Goal: Task Accomplishment & Management: Use online tool/utility

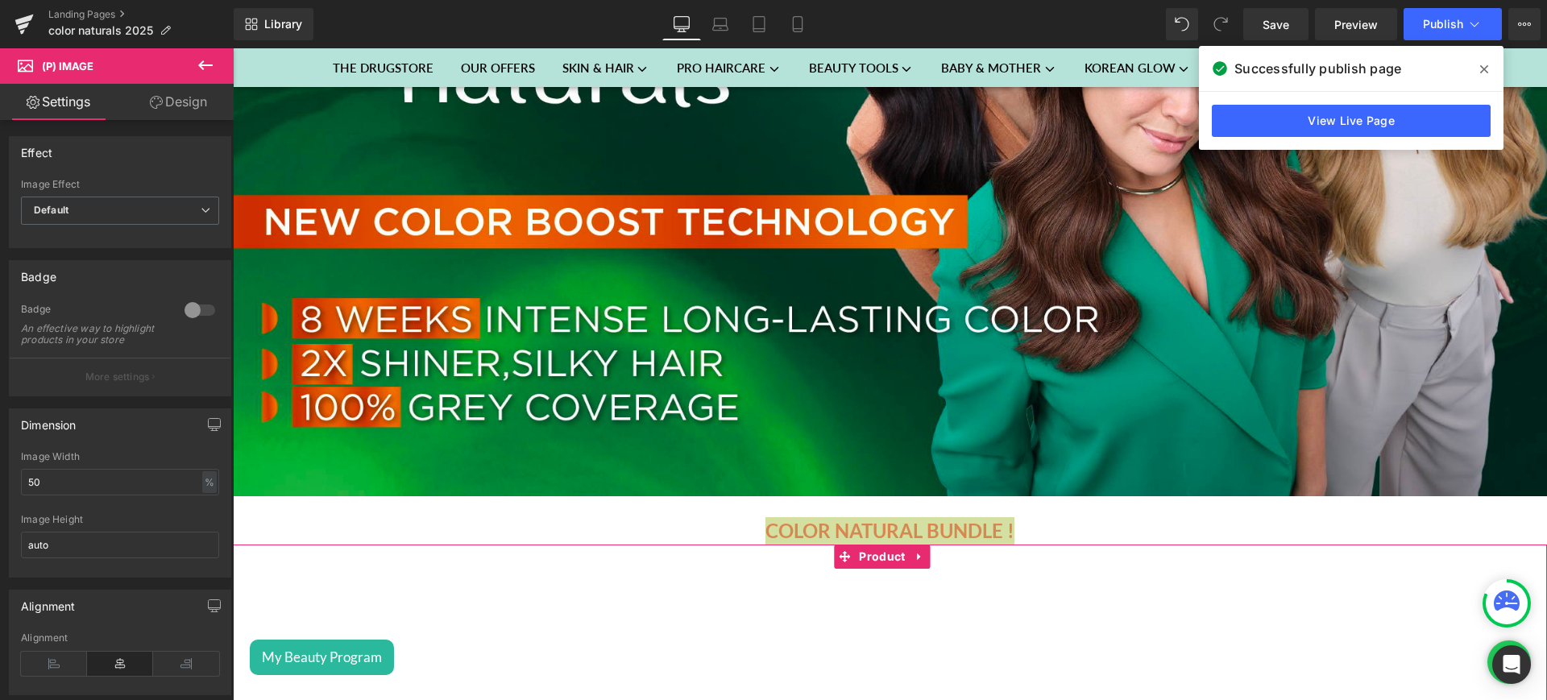
scroll to position [329, 0]
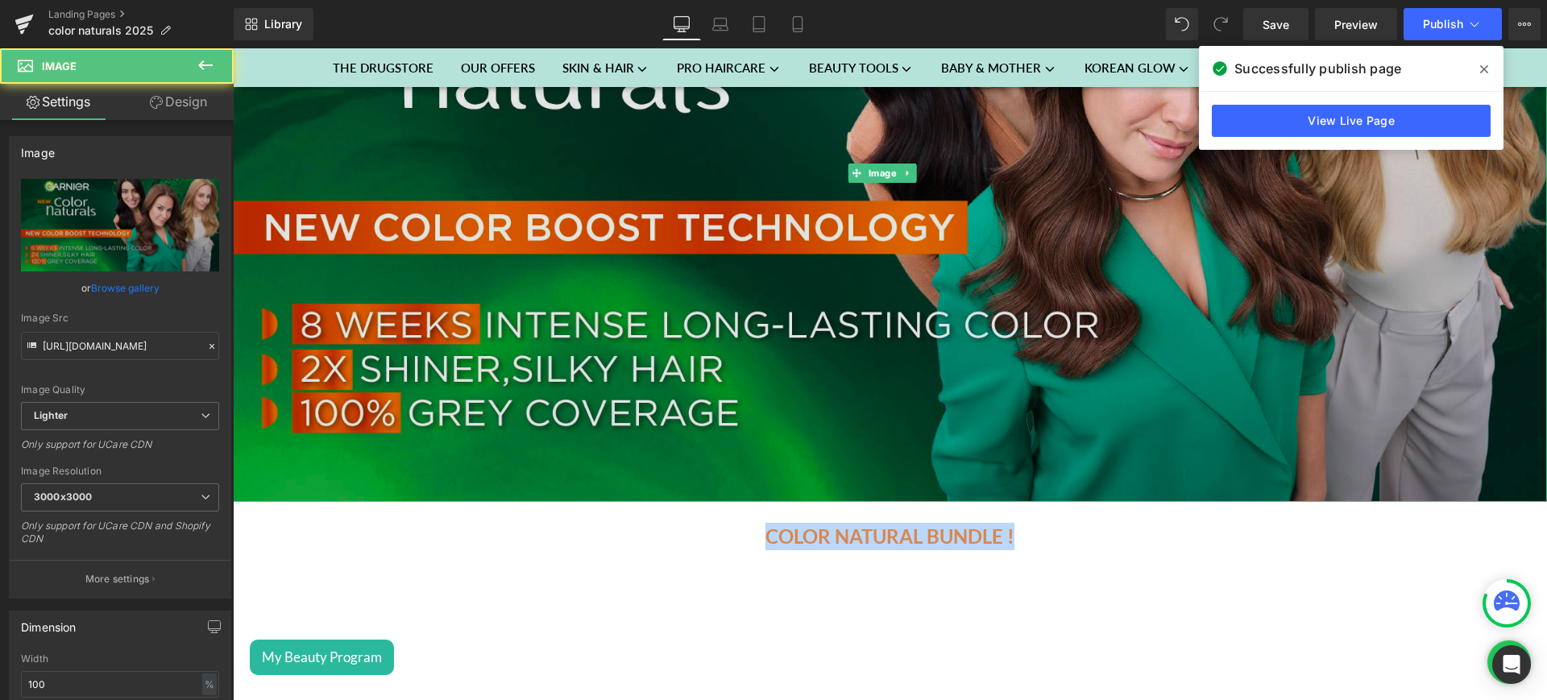
click at [611, 277] on img at bounding box center [890, 173] width 1314 height 657
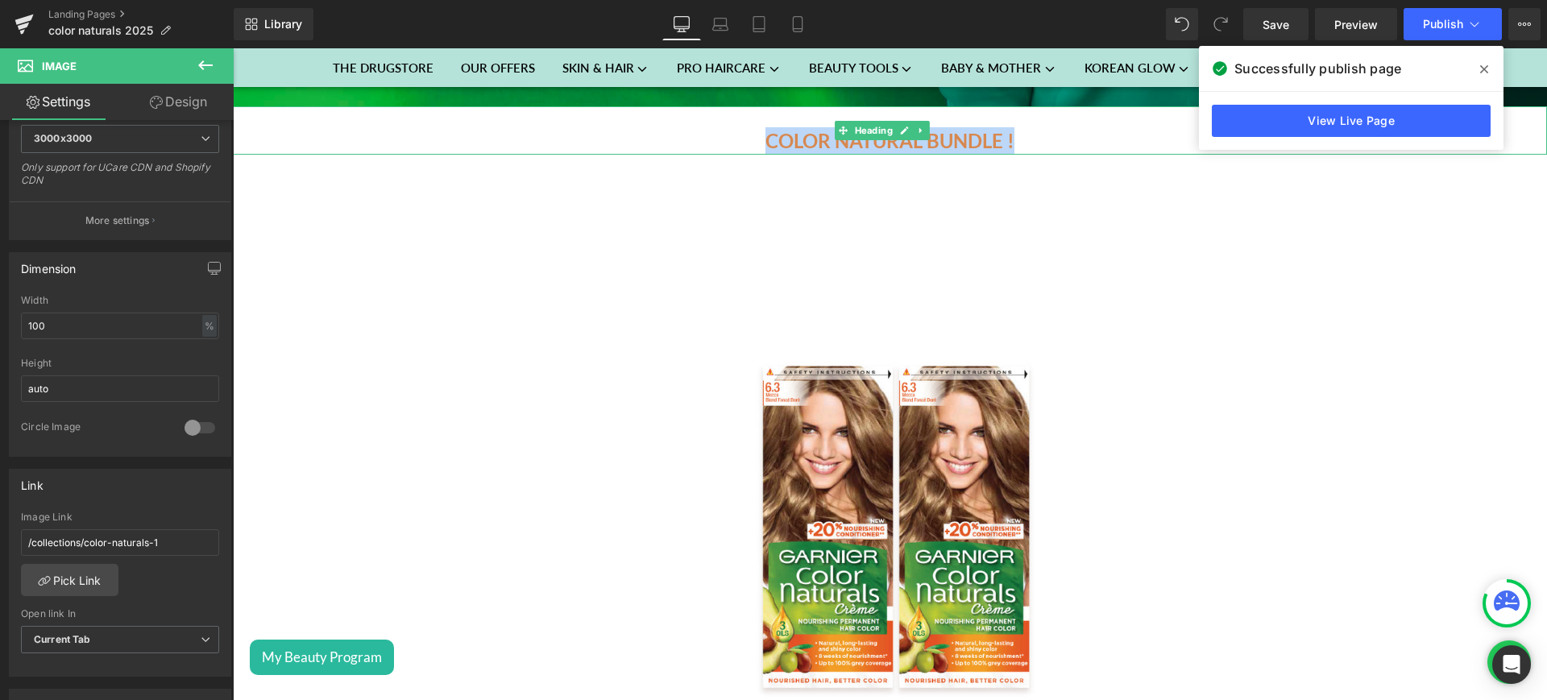
scroll to position [797, 0]
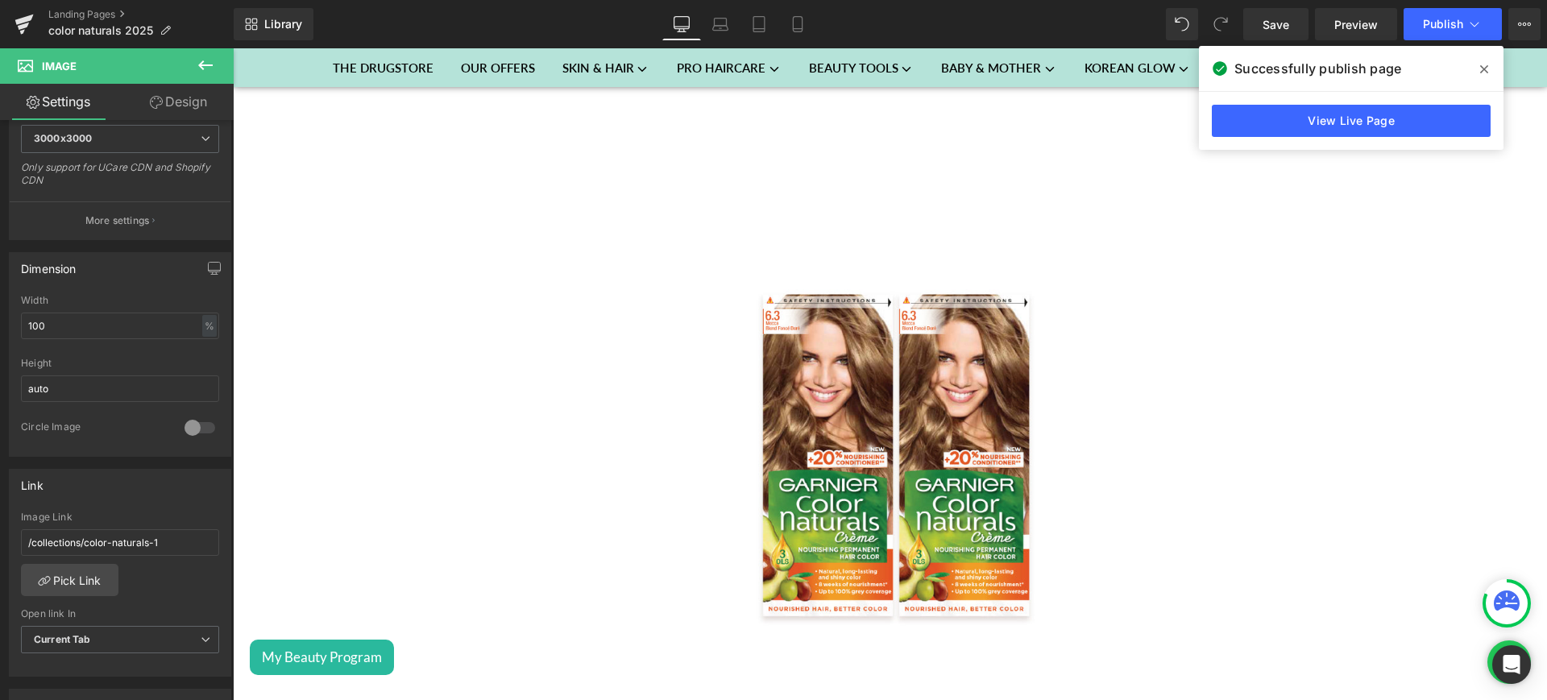
click at [538, 433] on div "Sale Off" at bounding box center [890, 431] width 1298 height 649
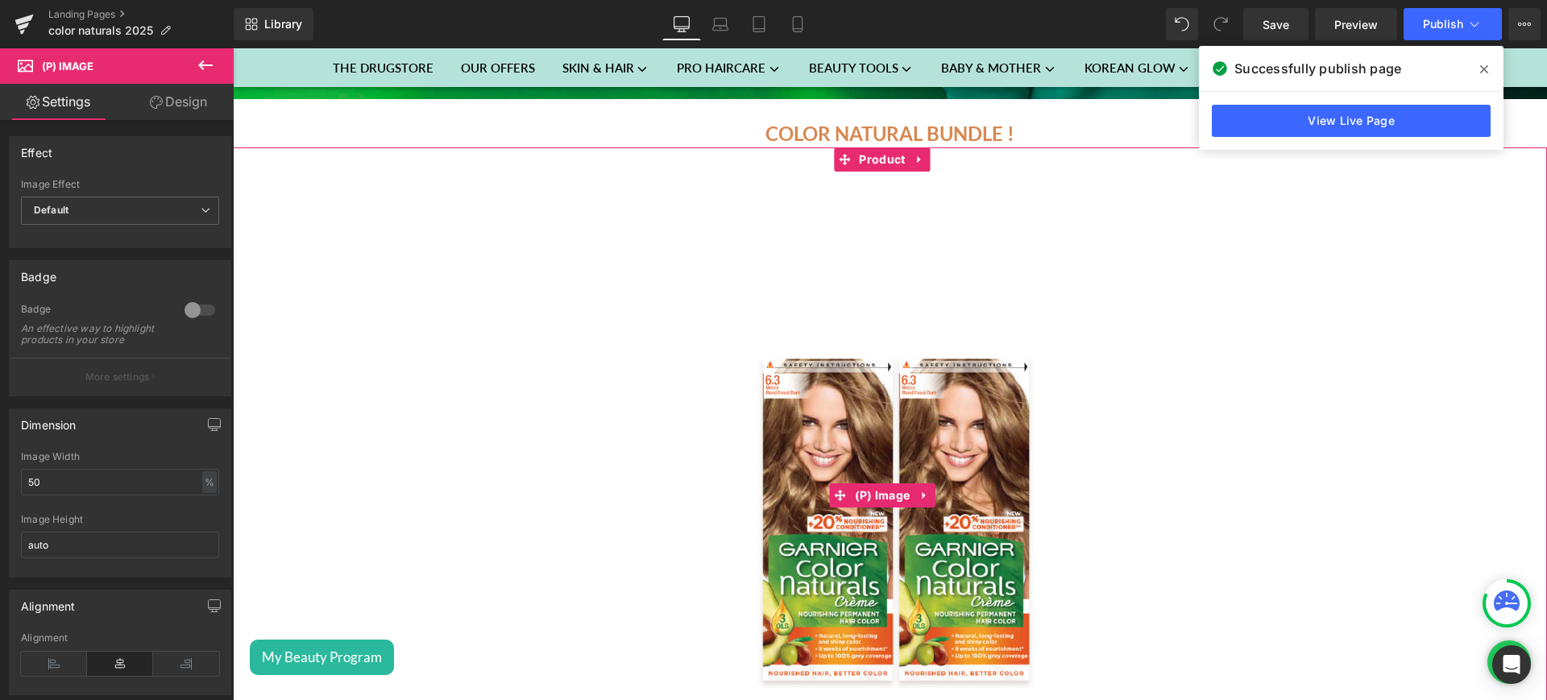
scroll to position [723, 0]
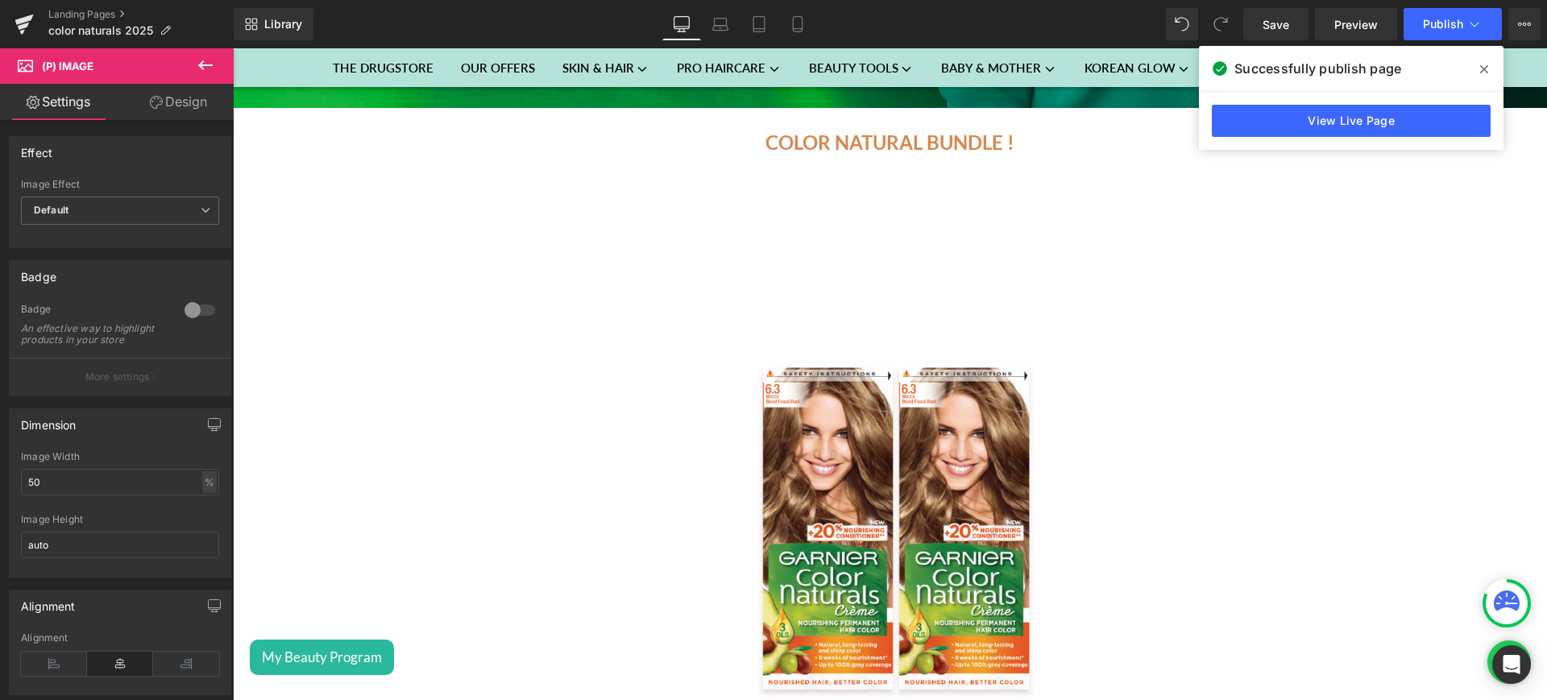
click at [201, 69] on icon at bounding box center [205, 65] width 19 height 19
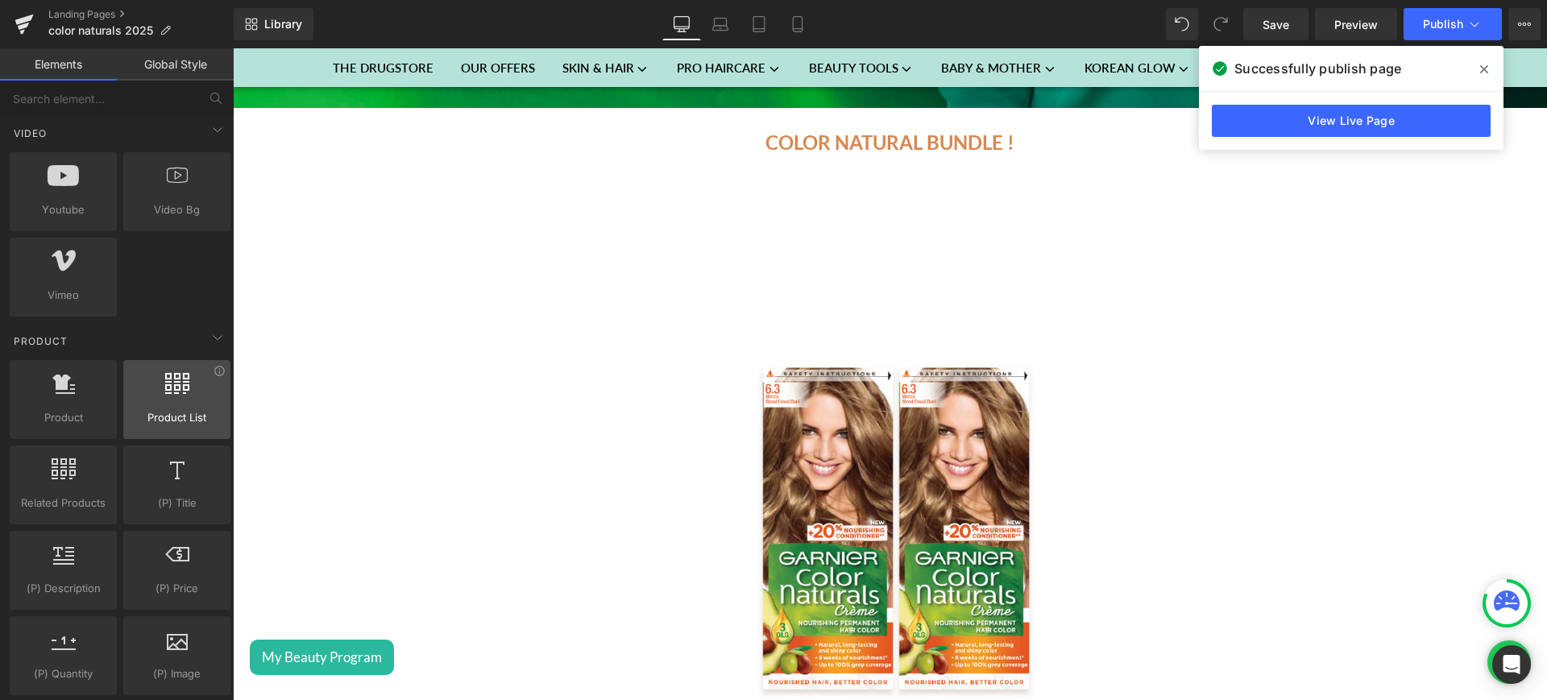
scroll to position [1083, 0]
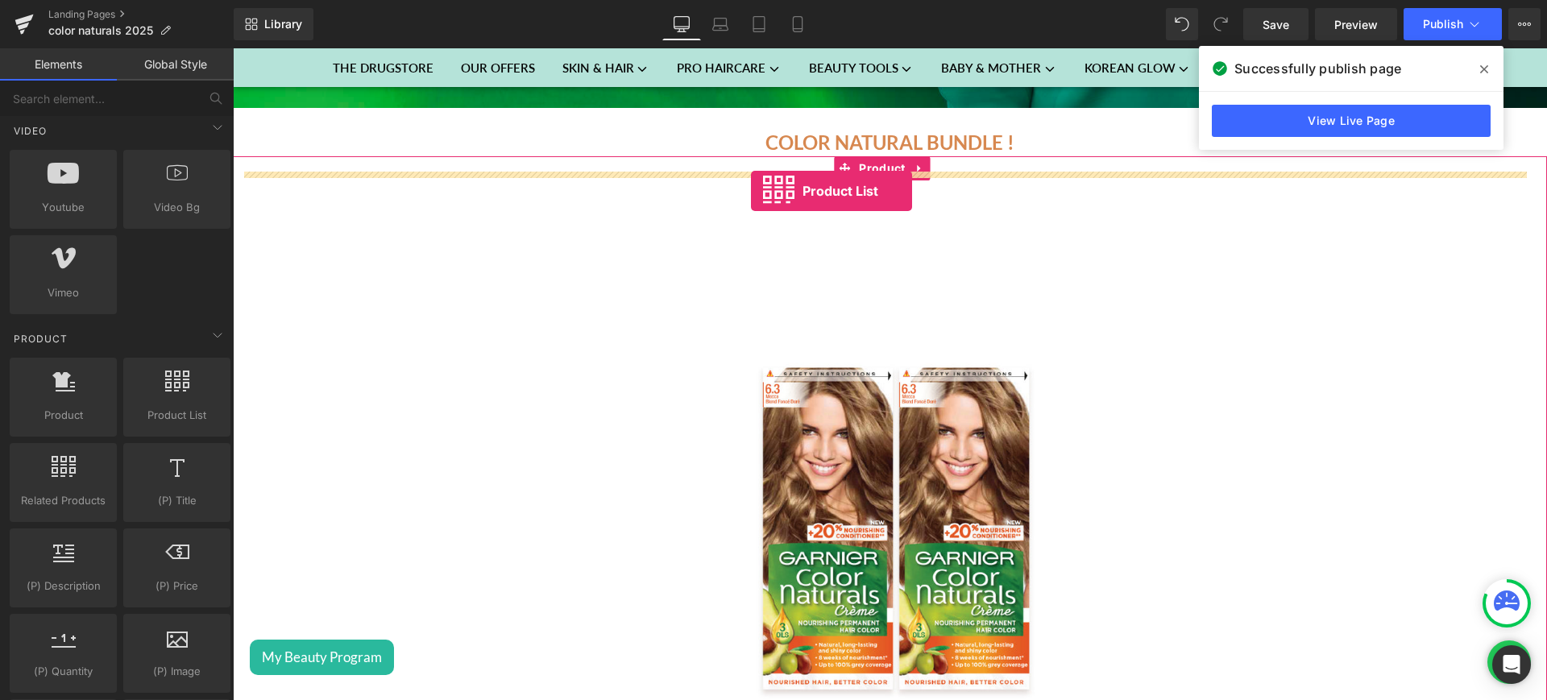
drag, startPoint x: 400, startPoint y: 440, endPoint x: 750, endPoint y: 188, distance: 431.1
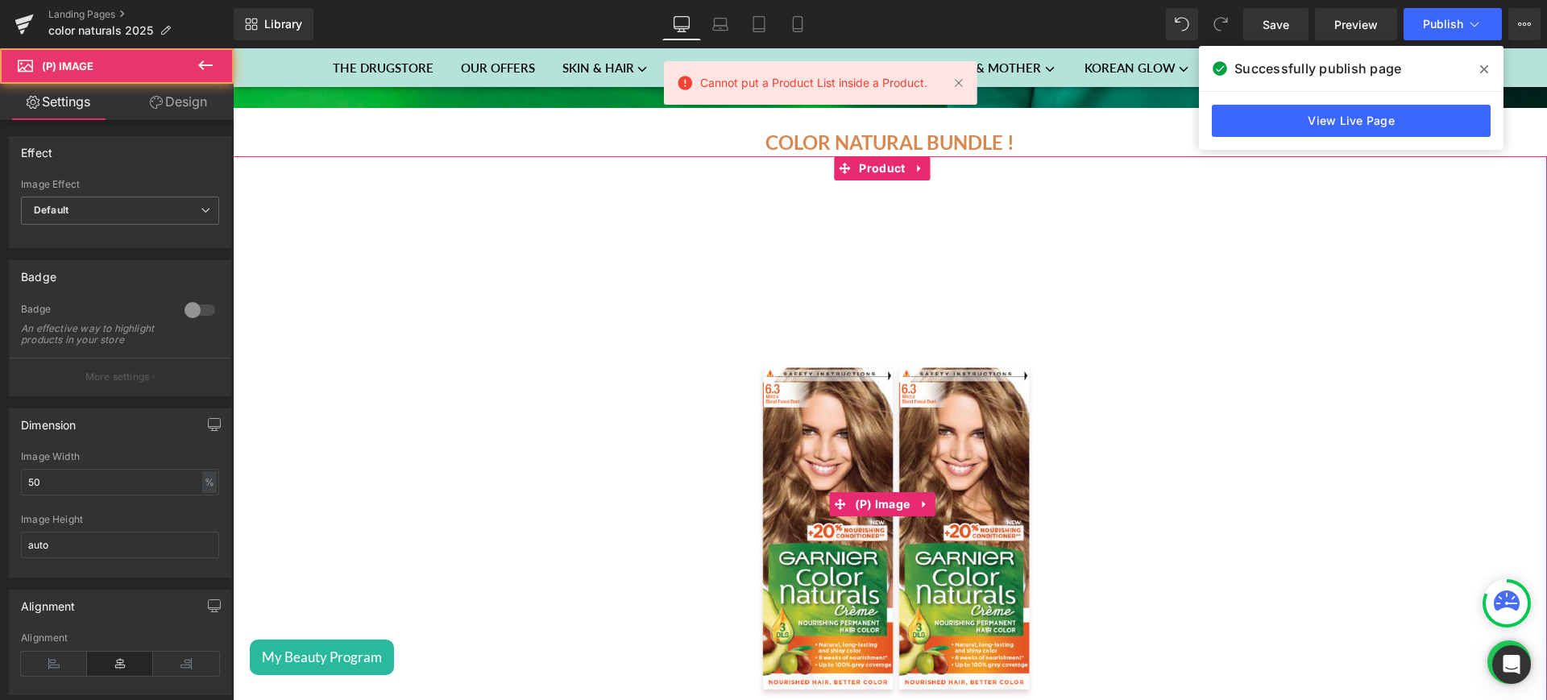
click at [946, 259] on img at bounding box center [890, 504] width 649 height 649
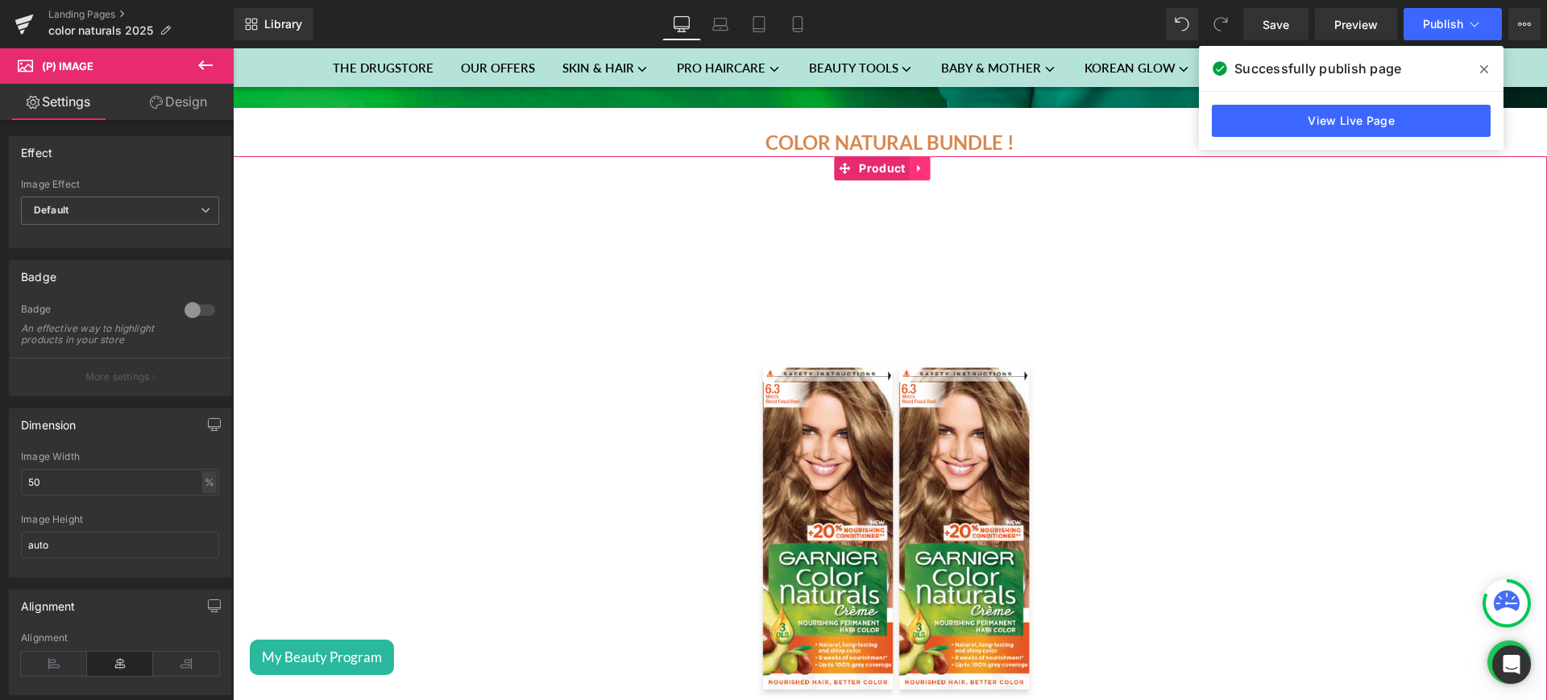
click at [914, 164] on icon at bounding box center [919, 168] width 11 height 12
click at [930, 163] on icon at bounding box center [930, 168] width 11 height 11
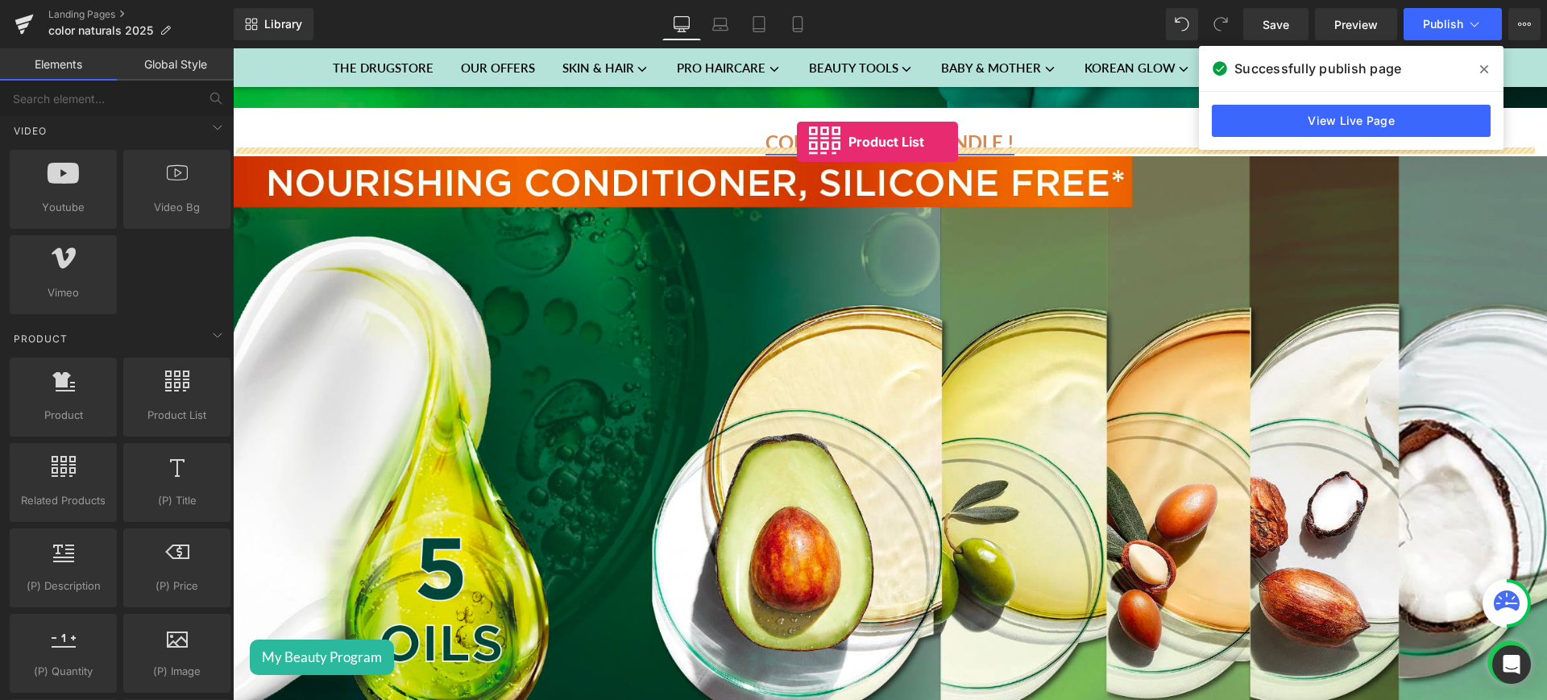
drag, startPoint x: 416, startPoint y: 444, endPoint x: 797, endPoint y: 142, distance: 486.3
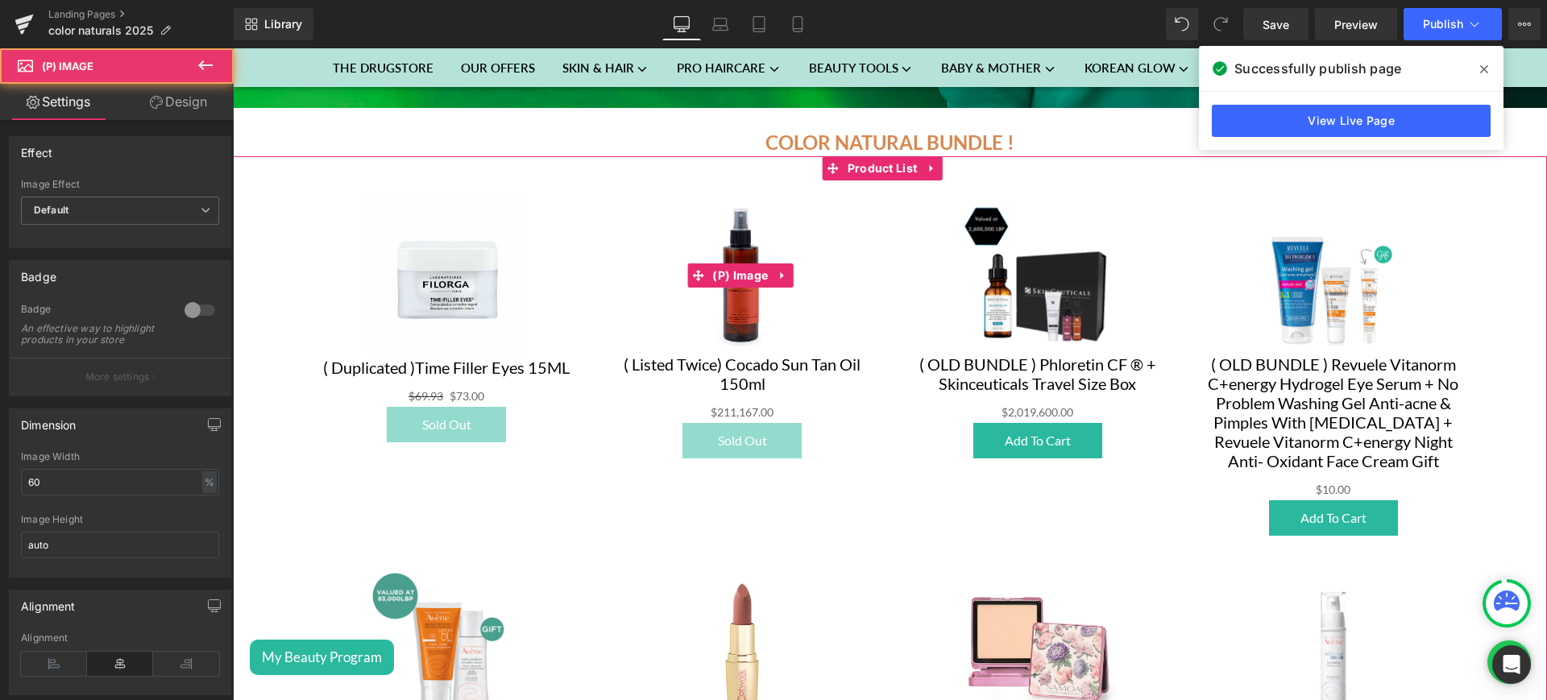
click at [836, 309] on div "Sale Off" at bounding box center [742, 276] width 263 height 158
click at [868, 159] on span "Product List" at bounding box center [882, 169] width 78 height 24
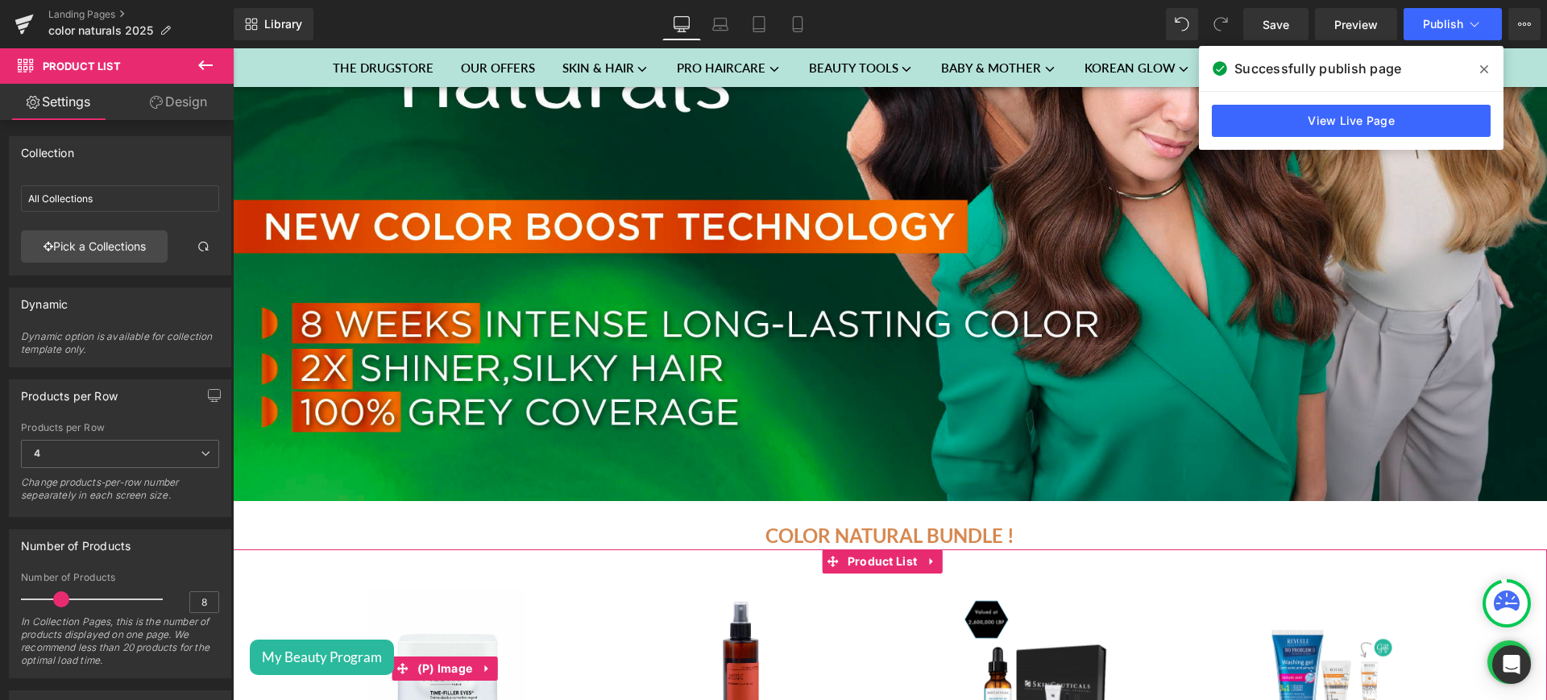
scroll to position [329, 0]
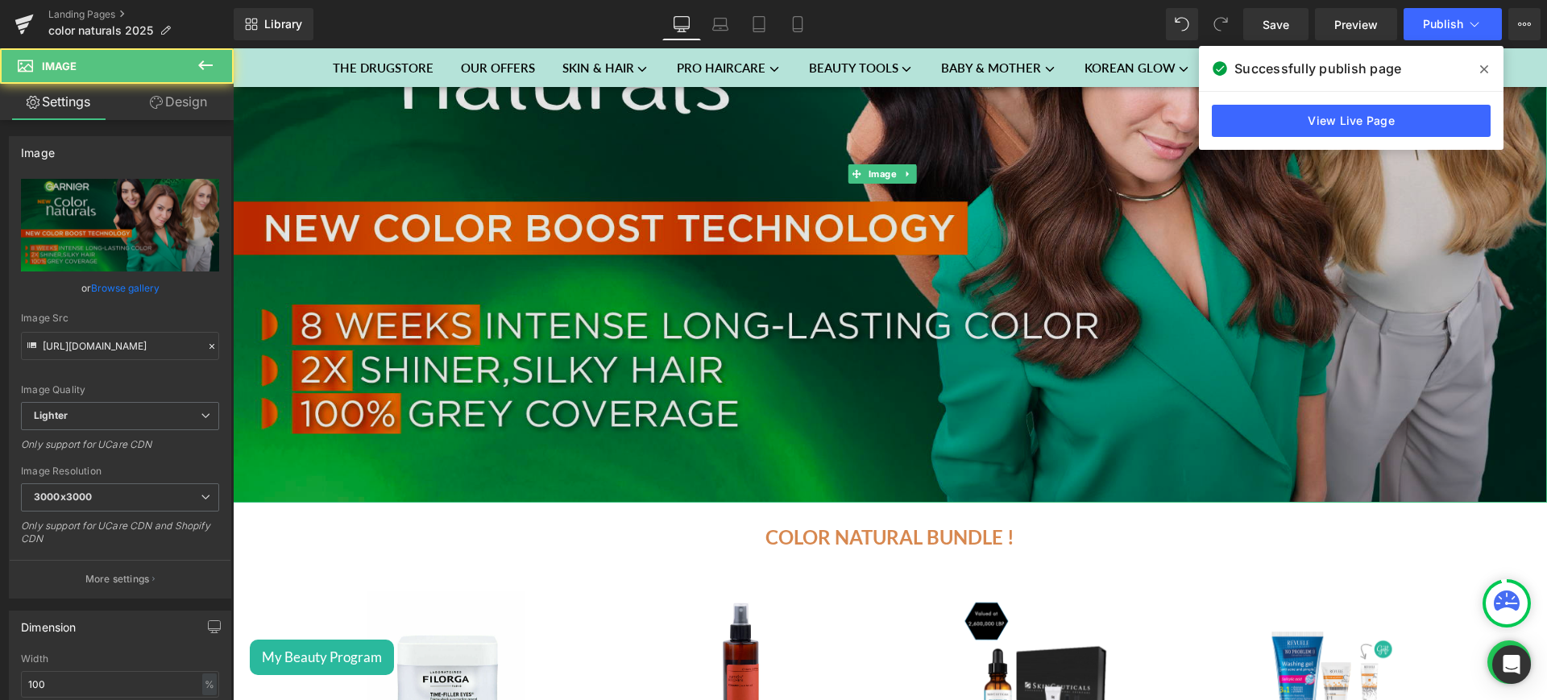
click at [587, 242] on img at bounding box center [890, 173] width 1314 height 657
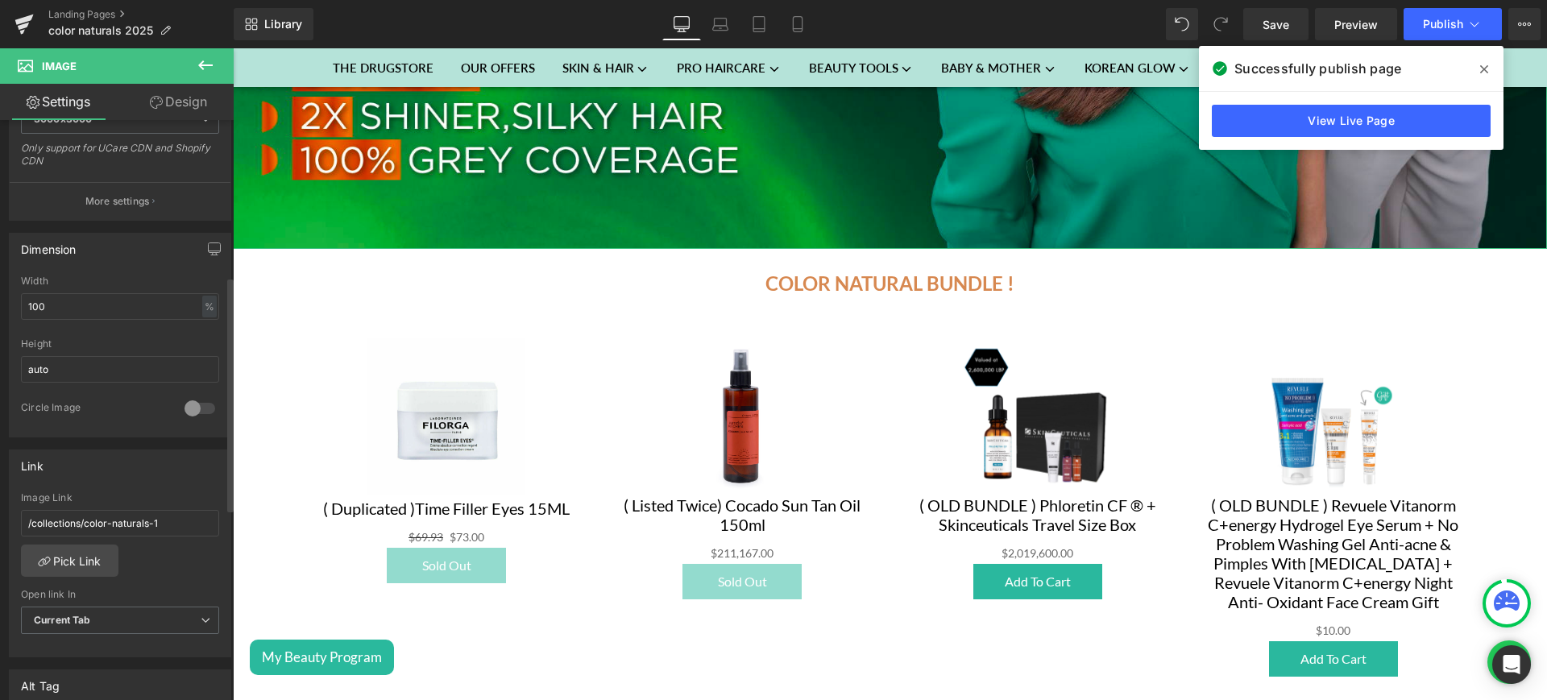
scroll to position [383, 0]
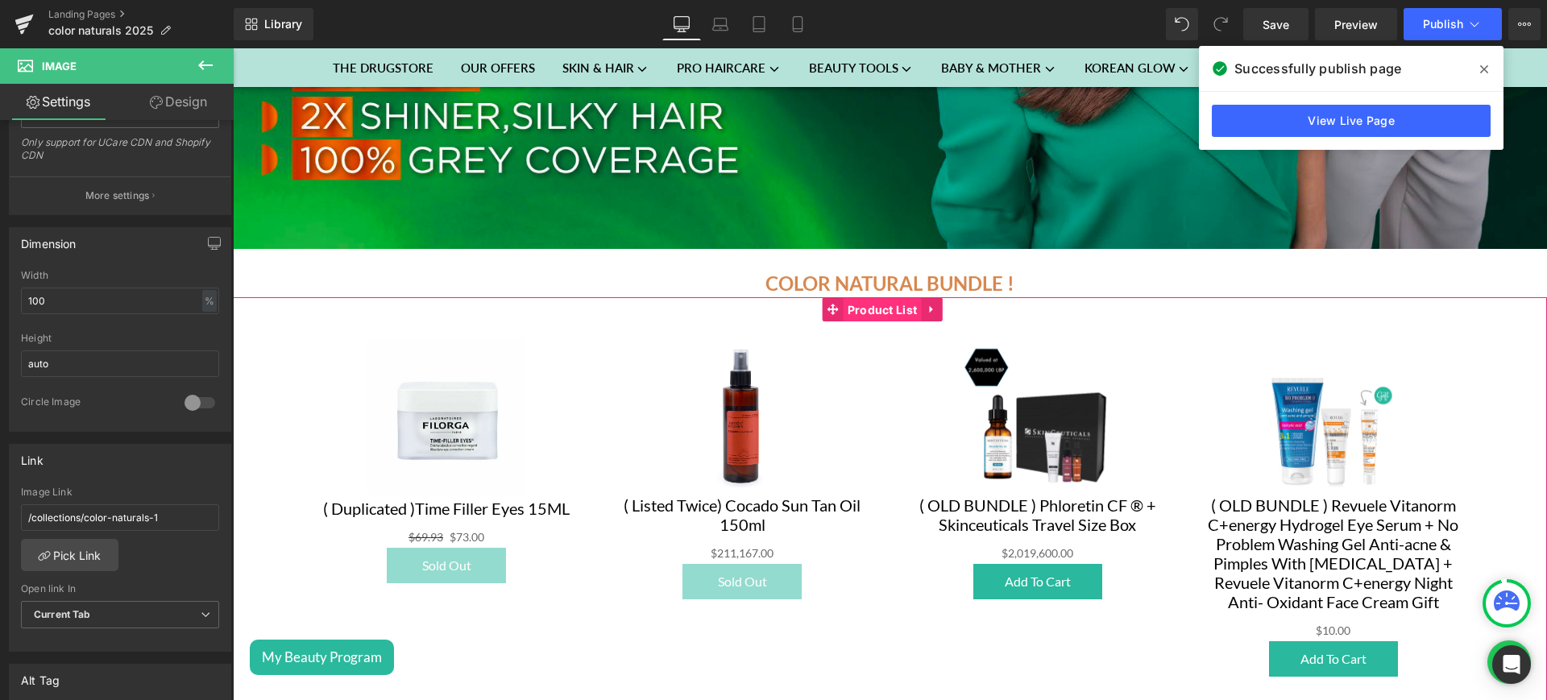
click at [890, 300] on span "Product List" at bounding box center [882, 310] width 78 height 24
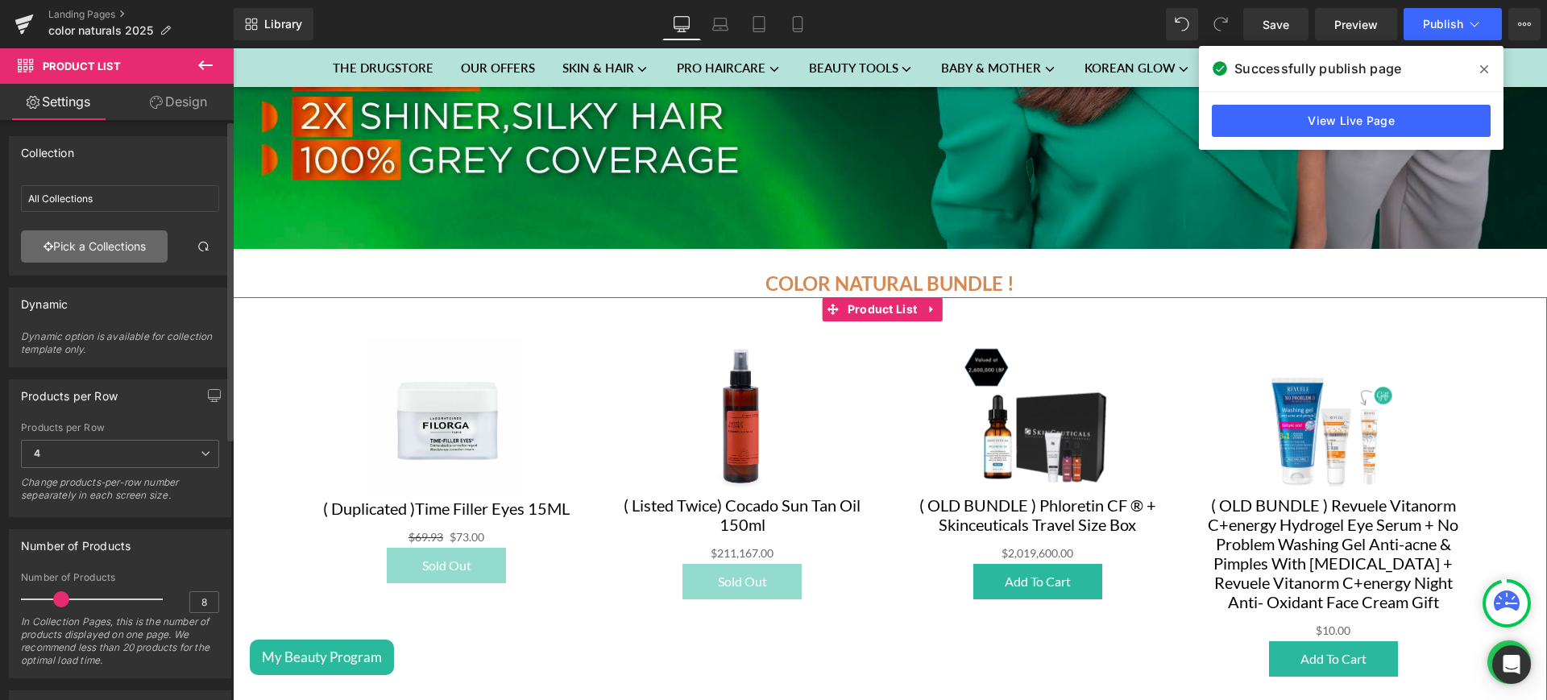
click at [84, 253] on link "Pick a Collections" at bounding box center [94, 246] width 147 height 32
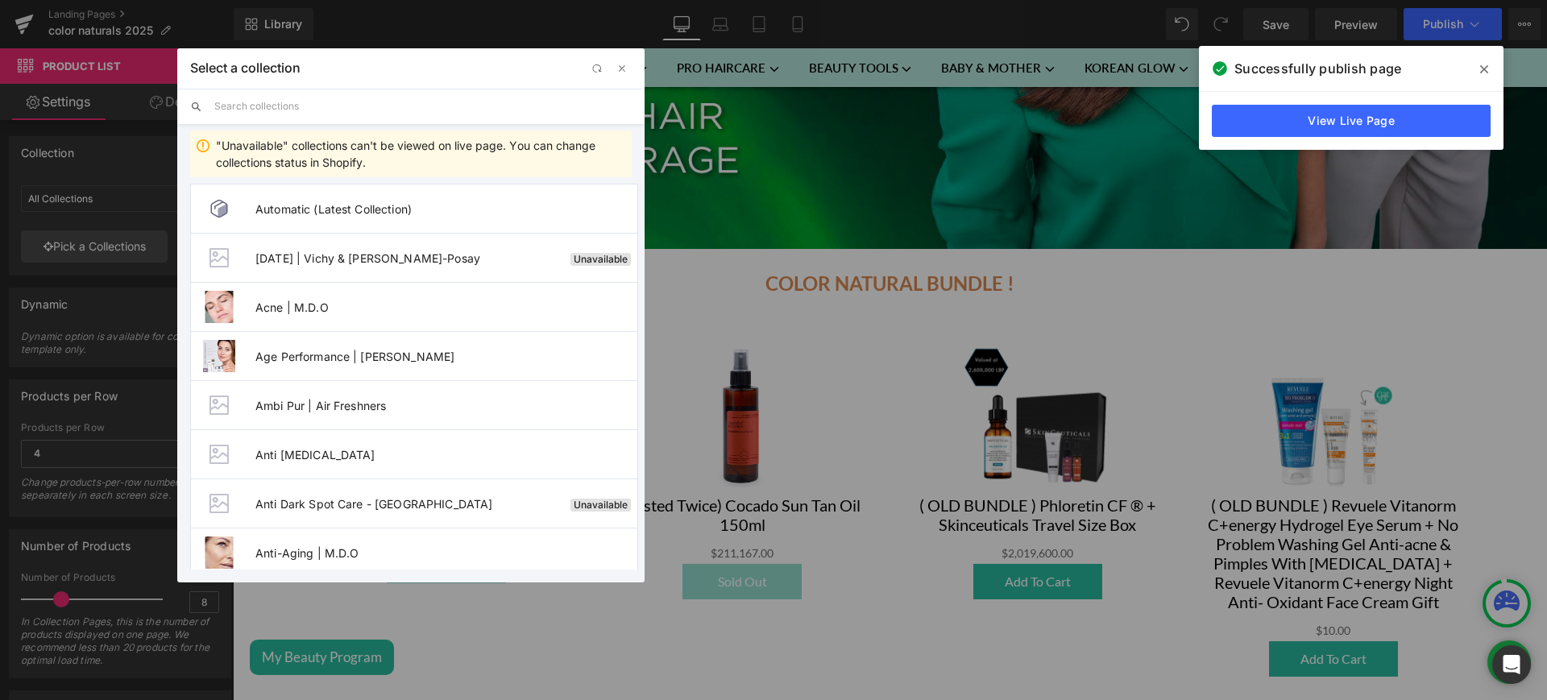
click at [255, 106] on input "text" at bounding box center [422, 106] width 417 height 35
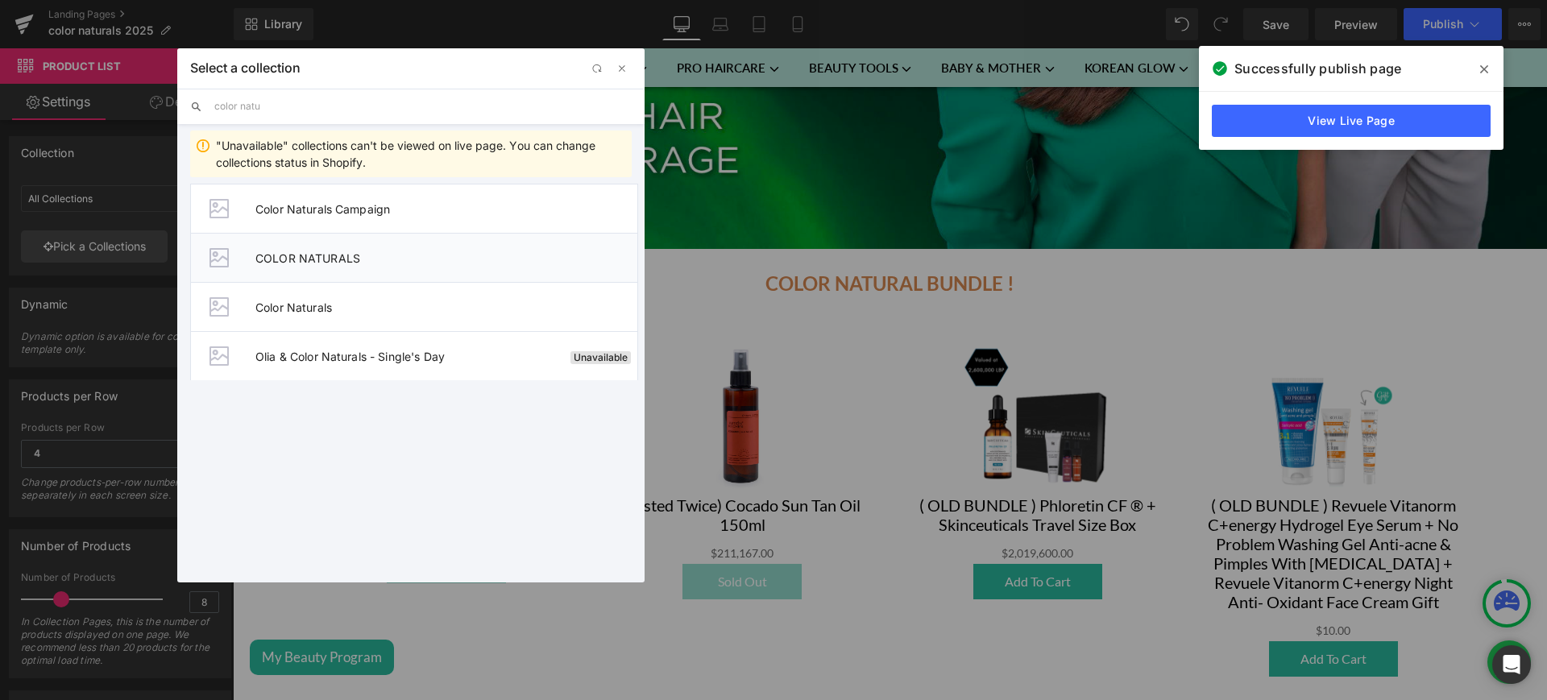
type input "color natu"
click at [417, 257] on span "COLOR NATURALS" at bounding box center [446, 258] width 382 height 14
type input "COLOR NATURALS"
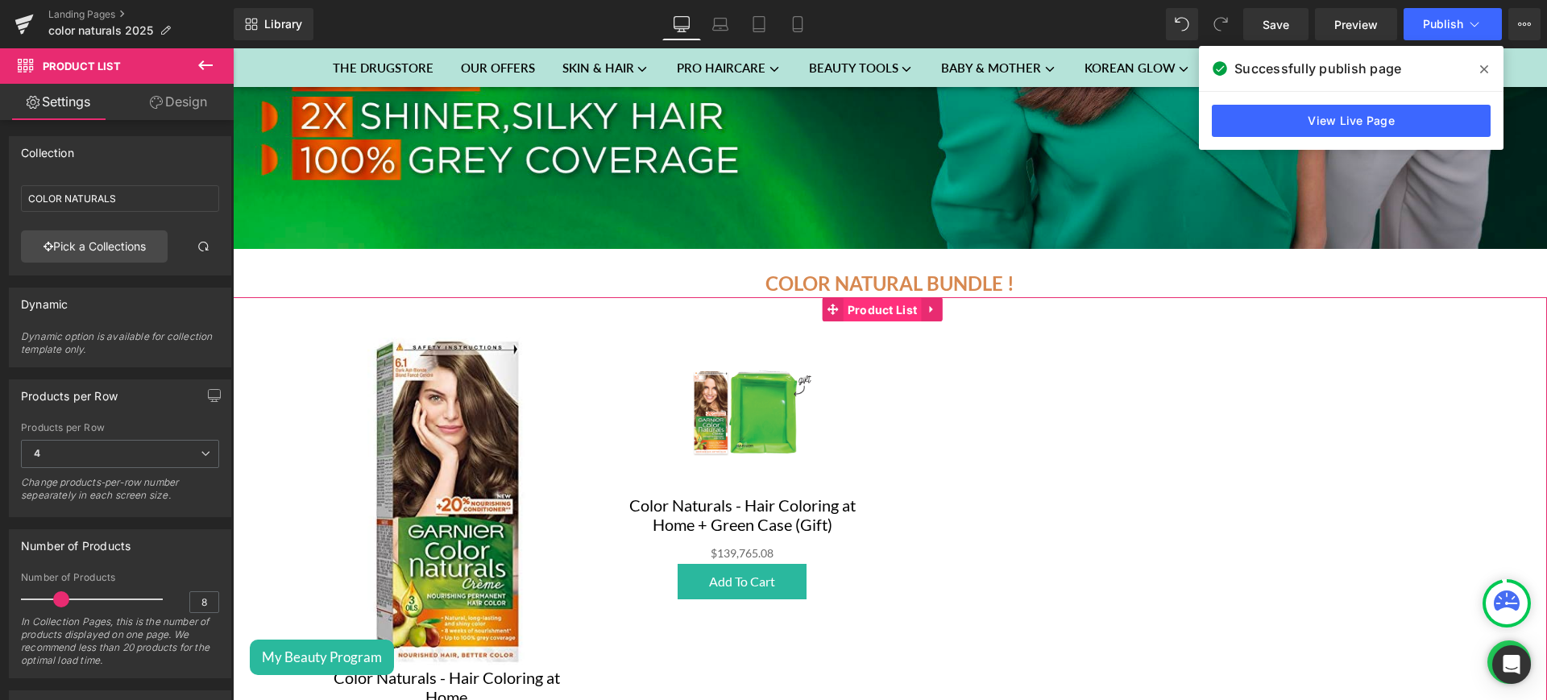
click at [867, 305] on span "Product List" at bounding box center [882, 310] width 78 height 24
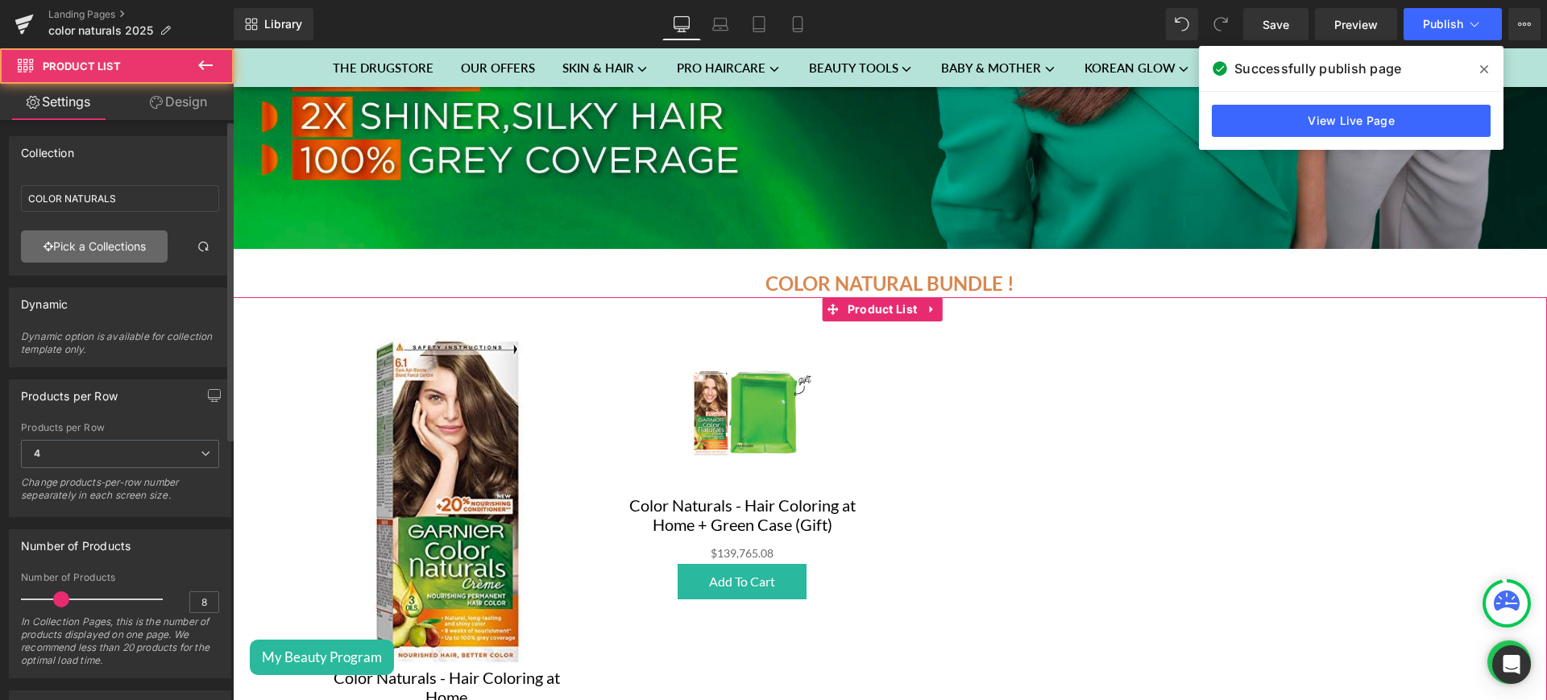
click at [103, 251] on link "Pick a Collections" at bounding box center [94, 246] width 147 height 32
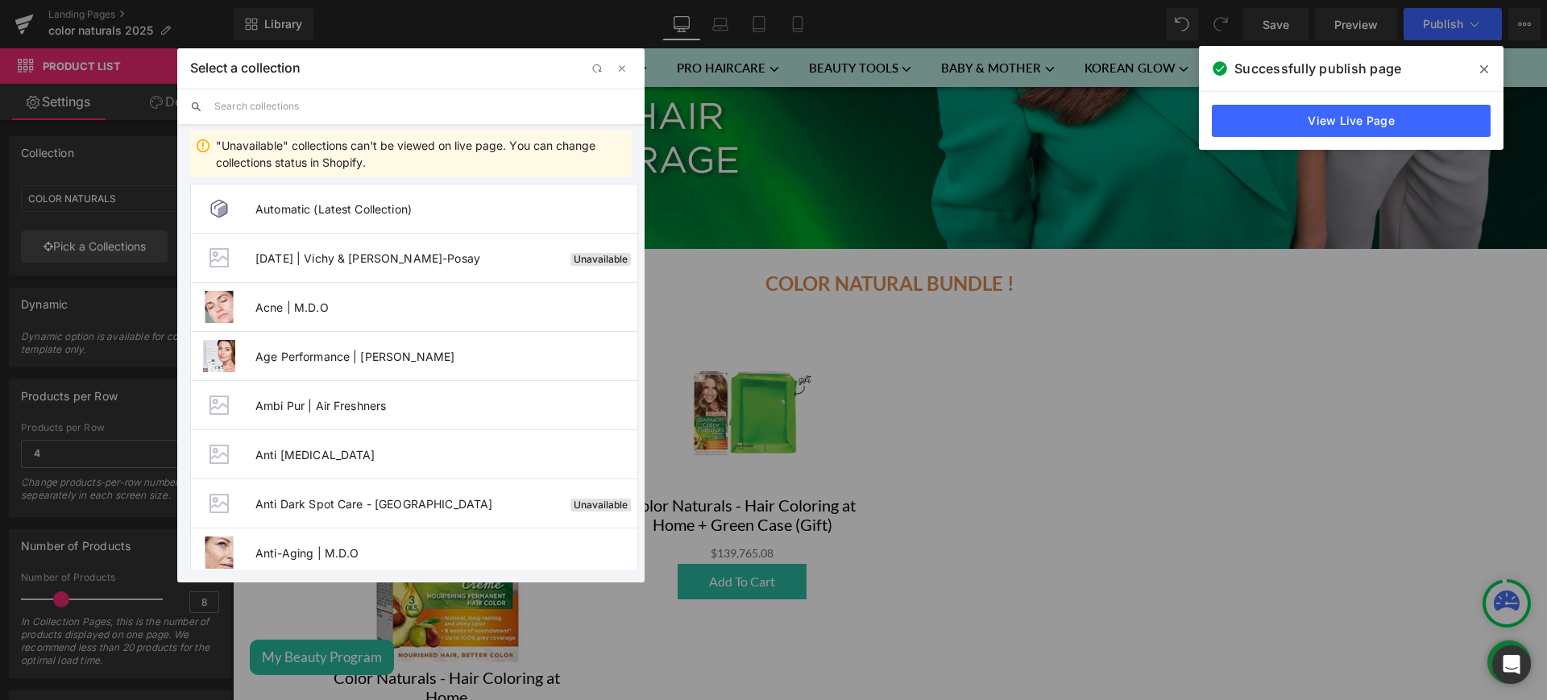
drag, startPoint x: 275, startPoint y: 93, endPoint x: 276, endPoint y: 102, distance: 9.0
click at [276, 102] on div "Select a collection Back to Library Insert "Unavailable" collections can't be v…" at bounding box center [410, 315] width 467 height 534
click at [276, 102] on input "text" at bounding box center [422, 106] width 417 height 35
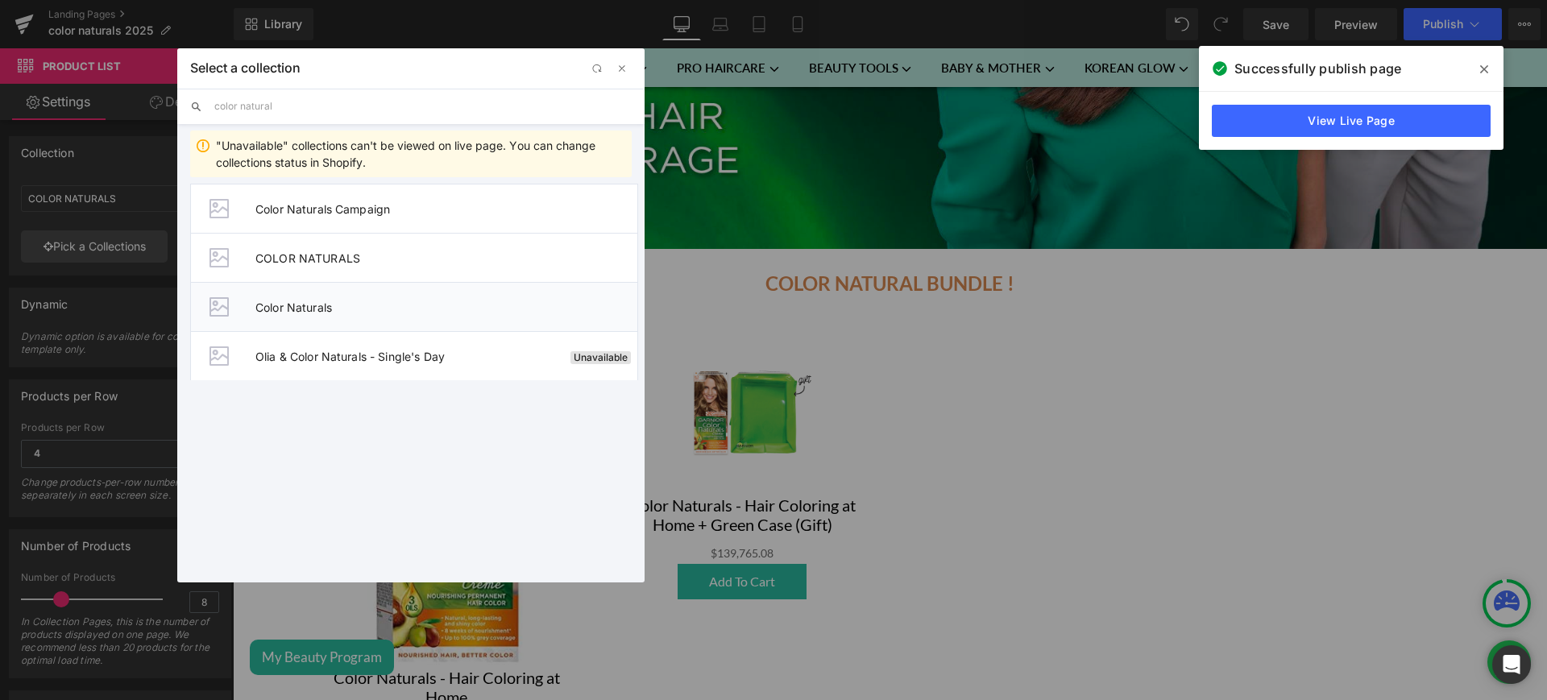
type input "color natural"
click at [334, 309] on span "Color Naturals" at bounding box center [446, 307] width 382 height 14
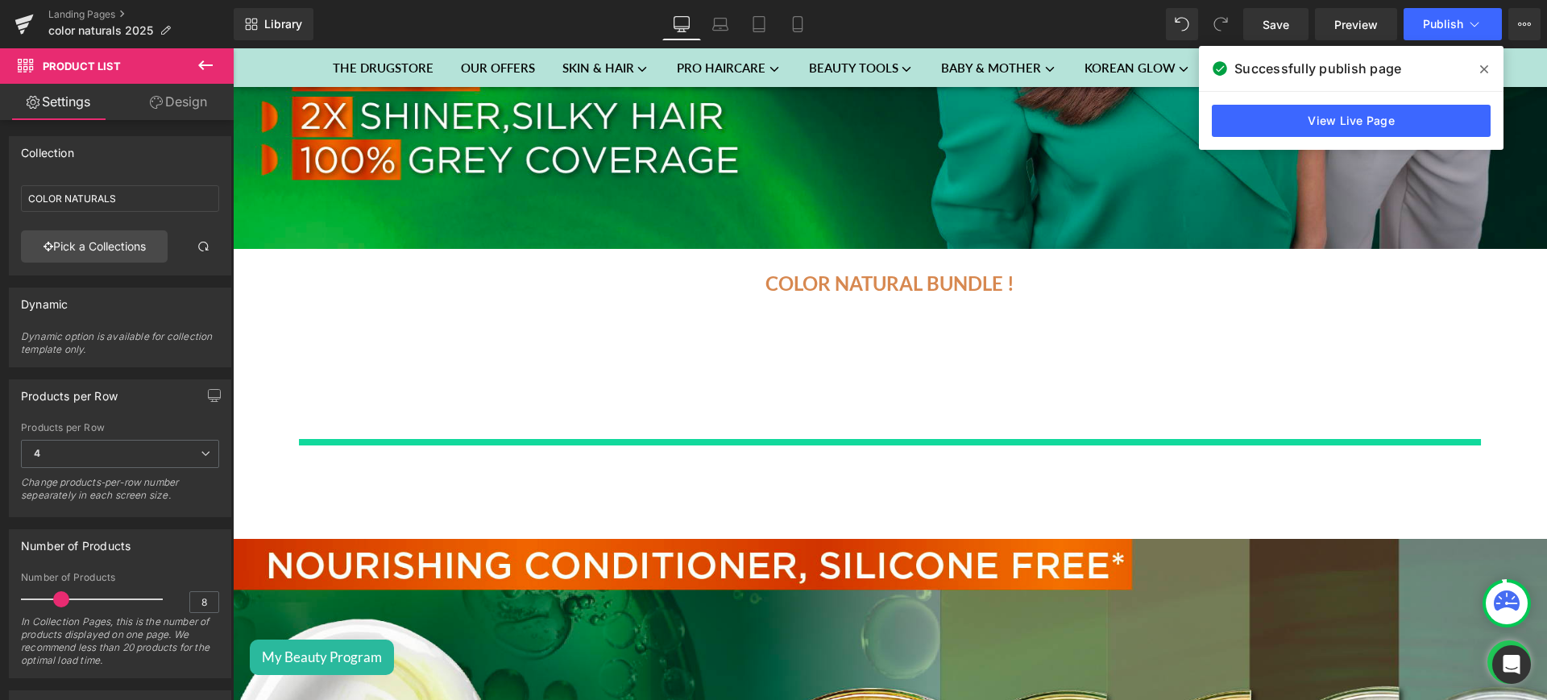
type input "Color Naturals"
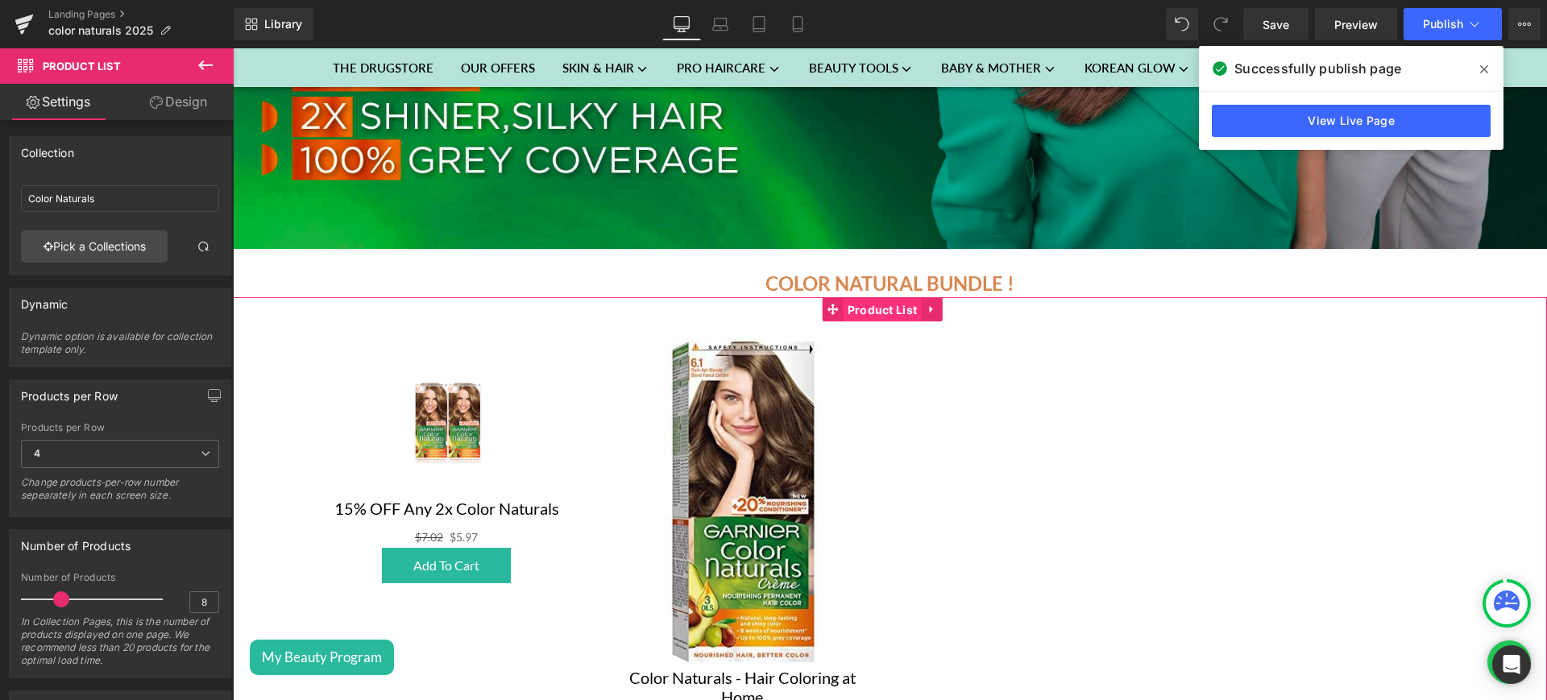
click at [877, 305] on span "Product List" at bounding box center [882, 310] width 78 height 24
click at [201, 446] on span "4" at bounding box center [120, 454] width 198 height 28
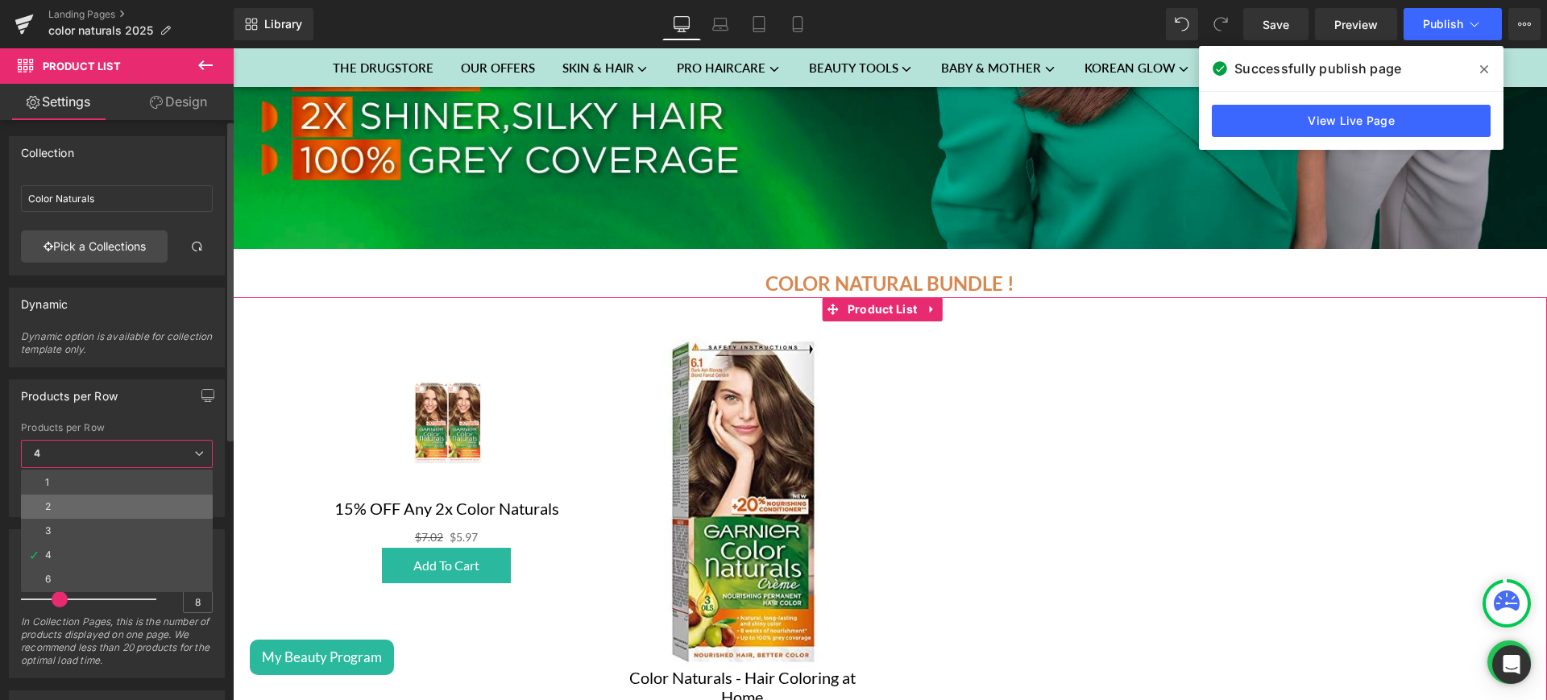
click at [148, 509] on li "2" at bounding box center [117, 507] width 192 height 24
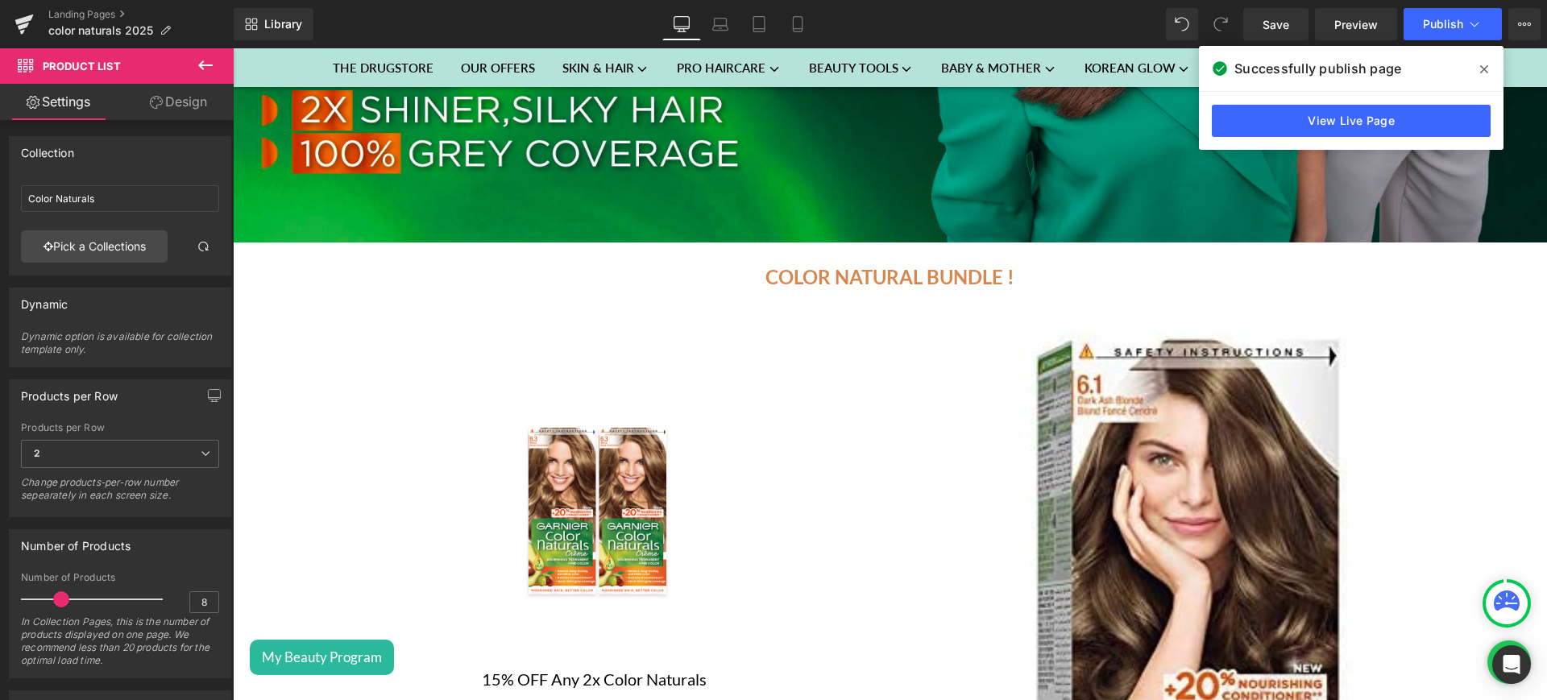
scroll to position [585, 0]
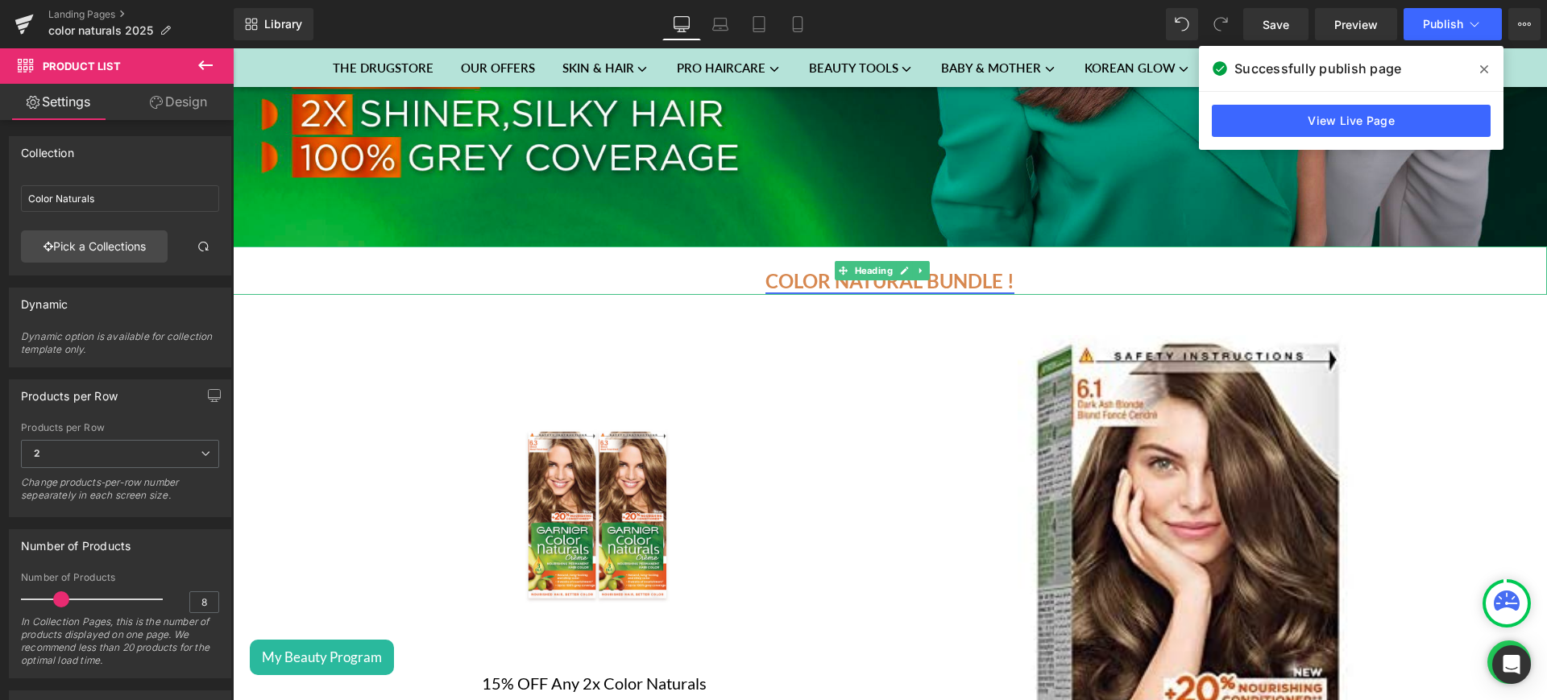
click at [996, 270] on link "COLOR NATURAL BUNDLE !" at bounding box center [889, 280] width 249 height 23
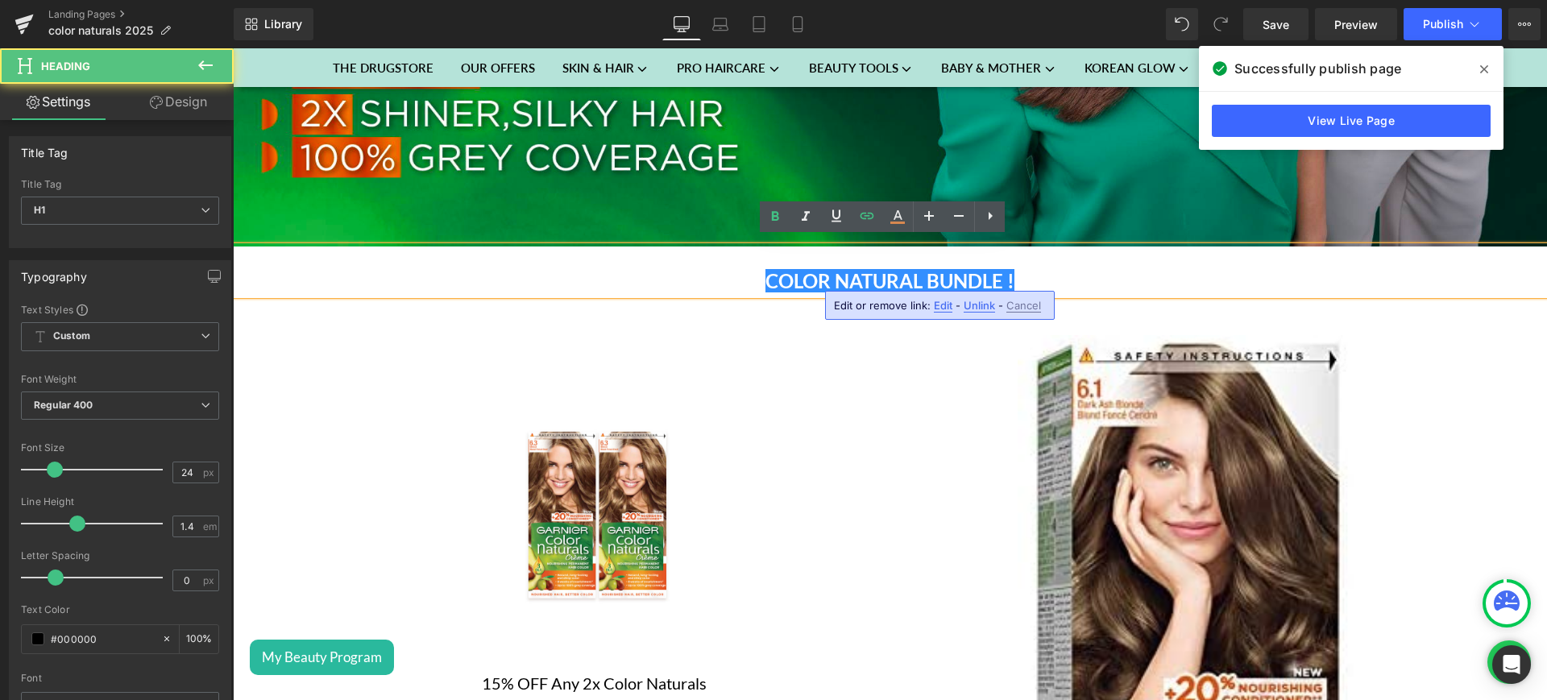
click at [1008, 273] on h1 "COLOR NATURAL BUNDLE !" at bounding box center [890, 280] width 1314 height 27
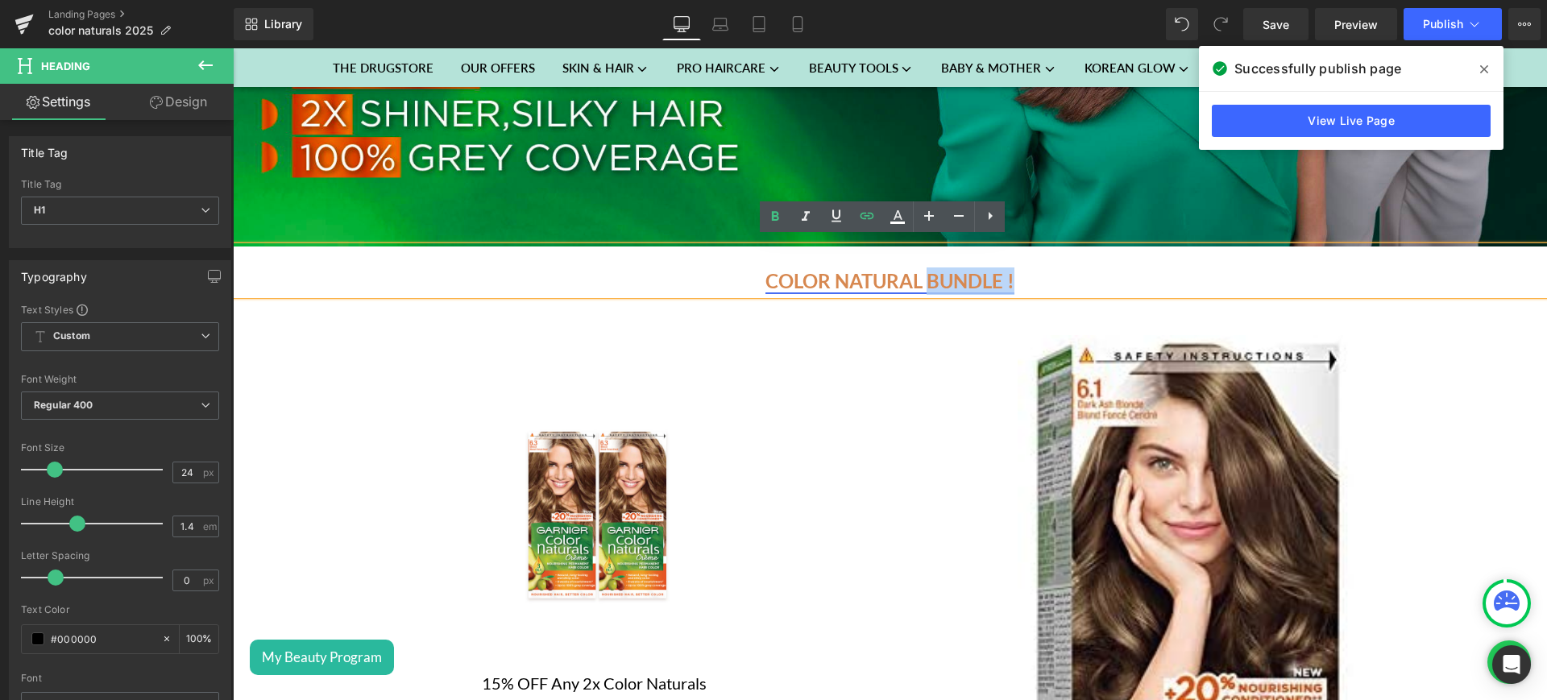
drag, startPoint x: 1007, startPoint y: 273, endPoint x: 922, endPoint y: 274, distance: 84.6
click at [922, 274] on h1 "COLOR NATURAL BUNDLE !" at bounding box center [890, 280] width 1314 height 27
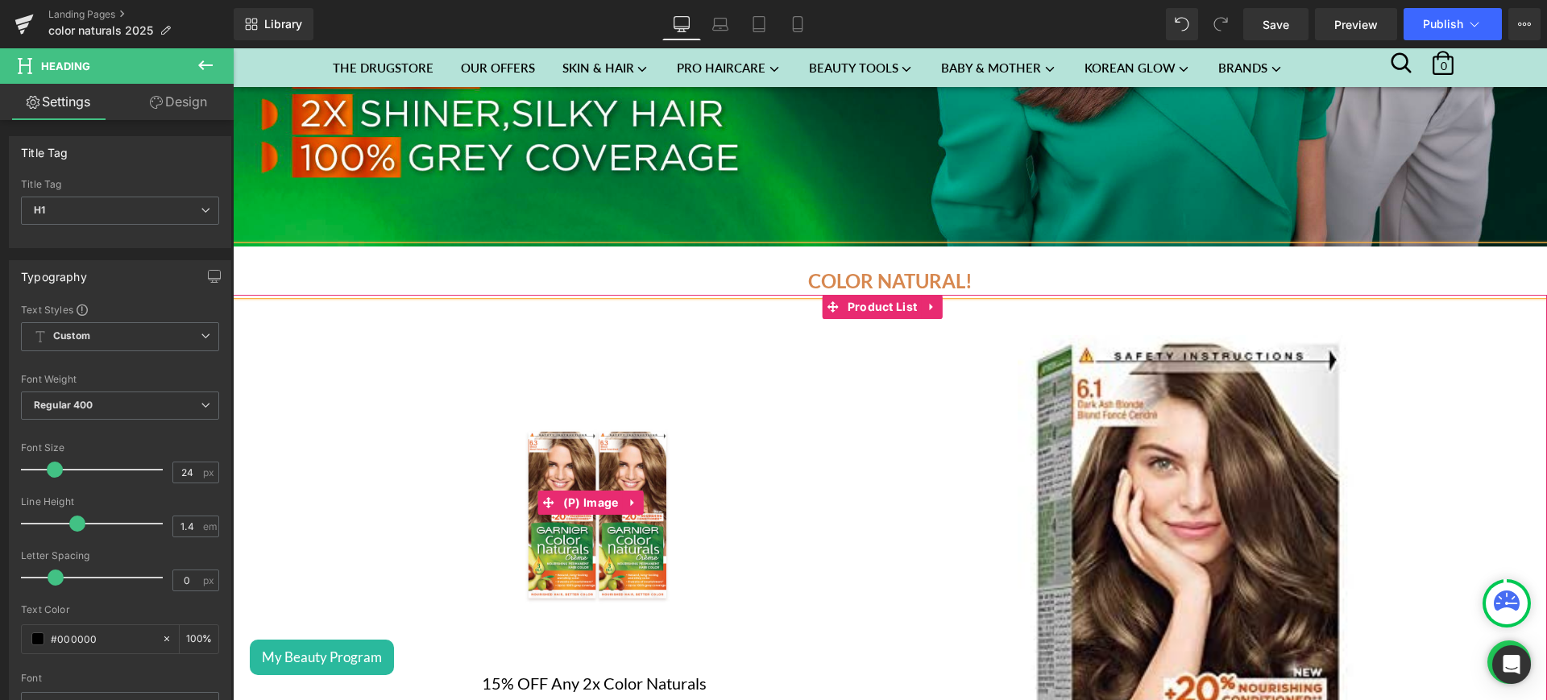
click at [735, 446] on img at bounding box center [593, 502] width 335 height 335
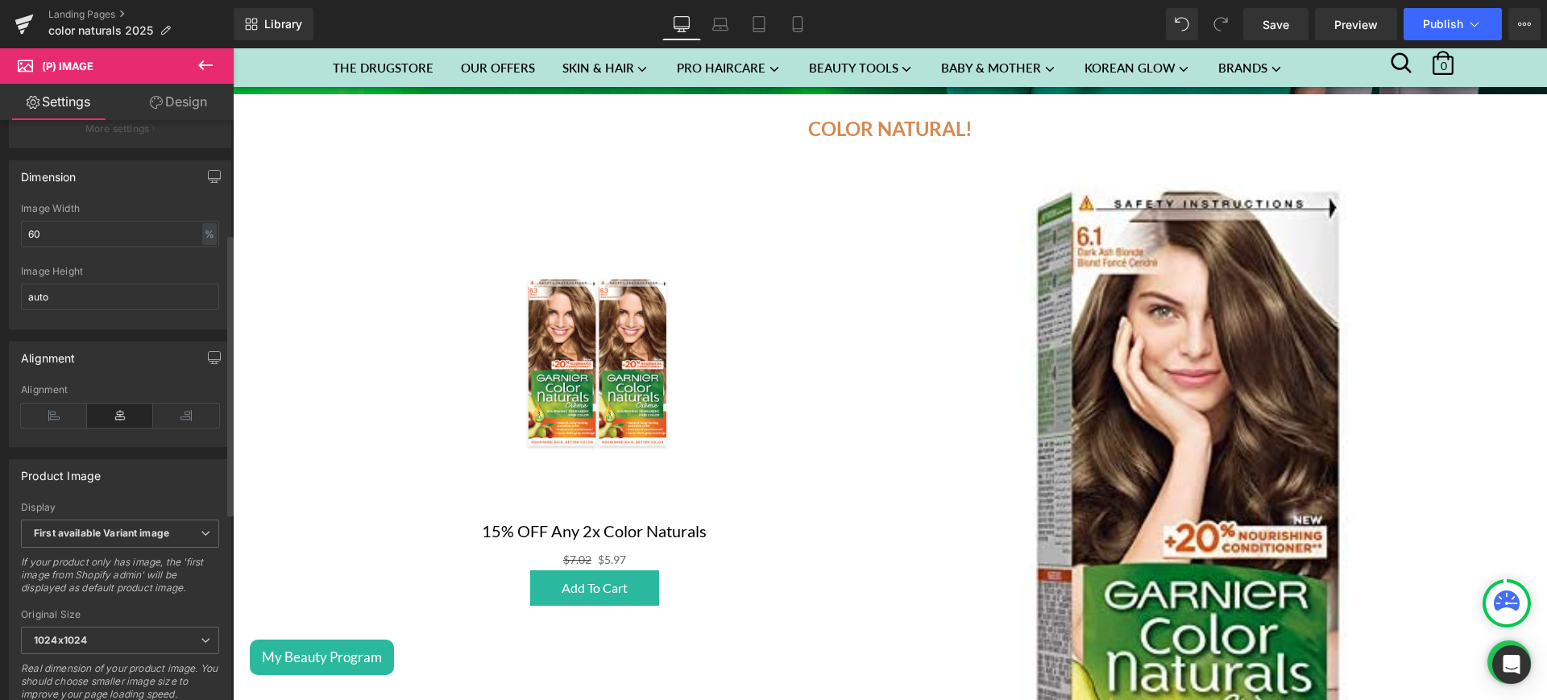
scroll to position [251, 0]
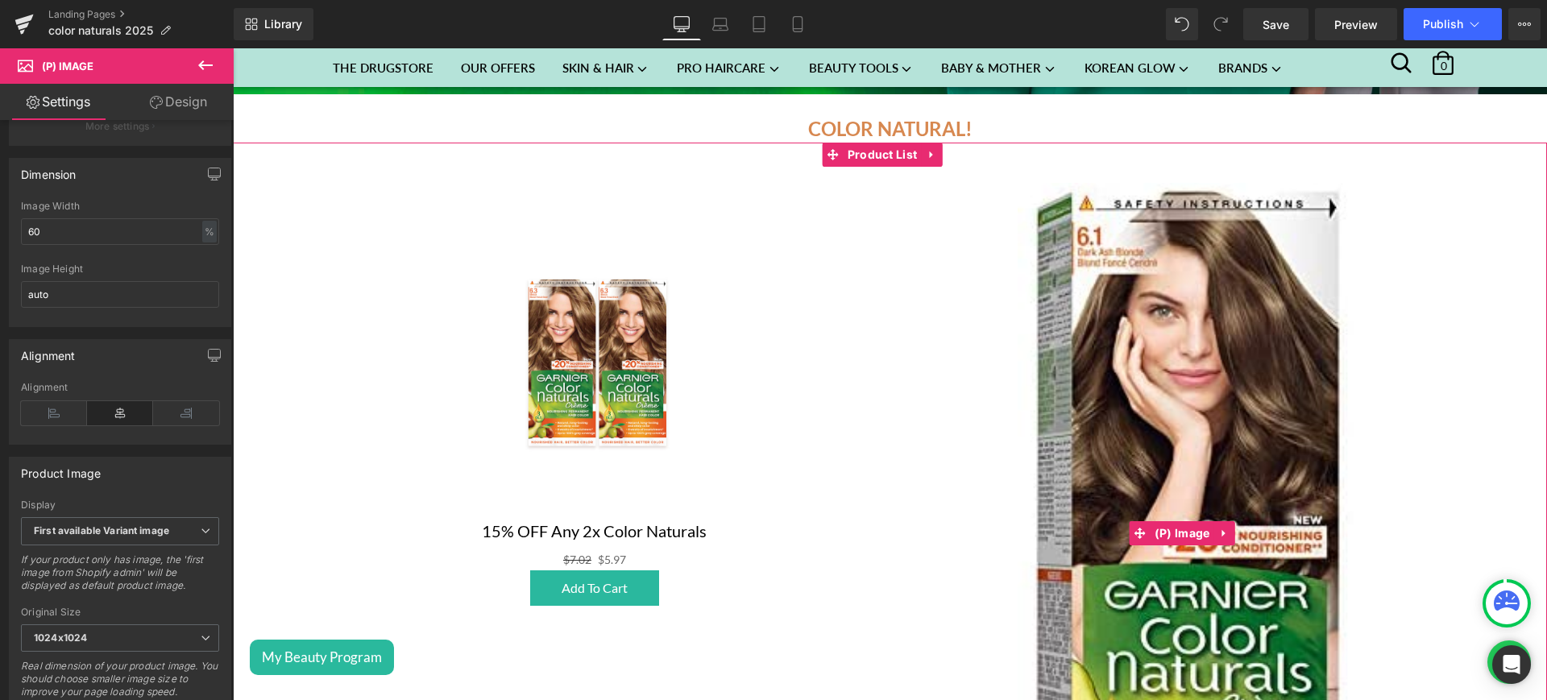
click at [1154, 403] on img at bounding box center [1184, 534] width 335 height 702
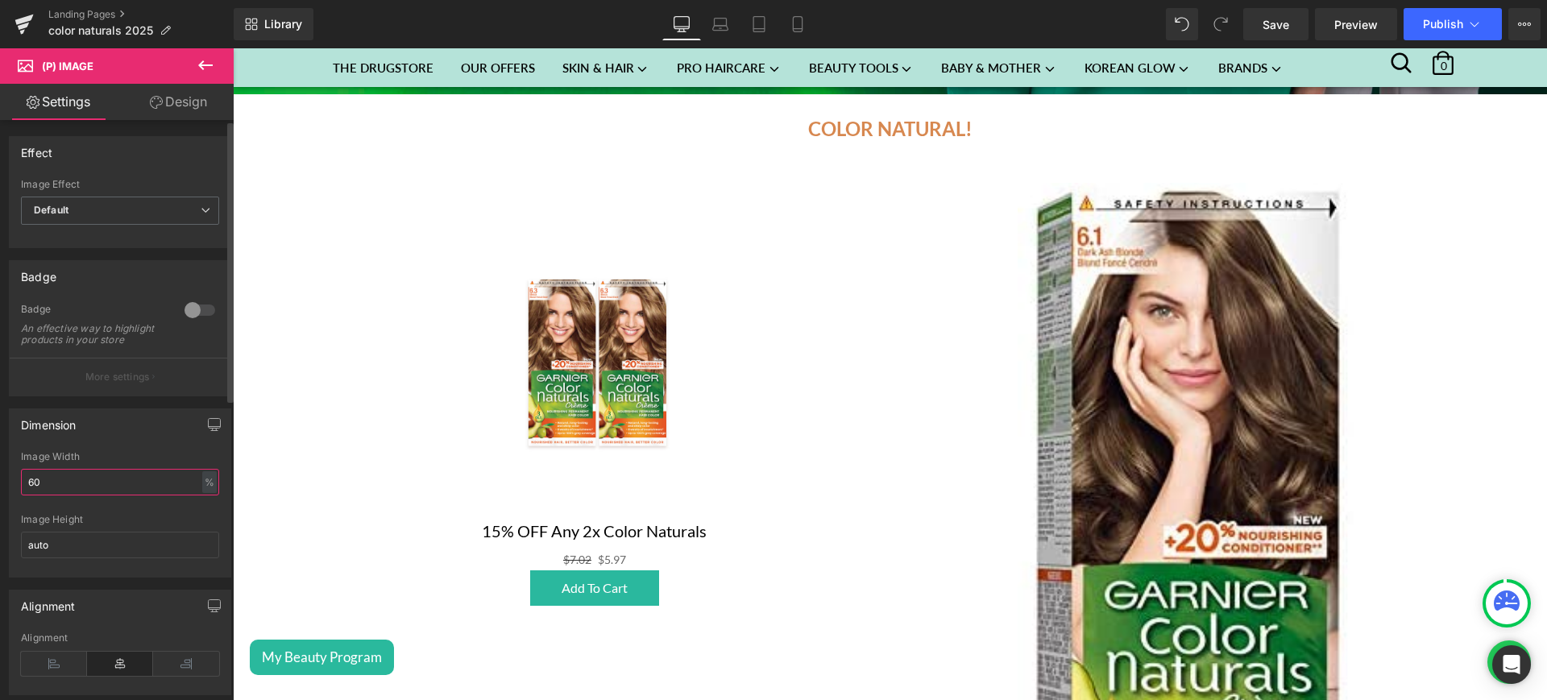
click at [31, 495] on input "60" at bounding box center [120, 482] width 198 height 27
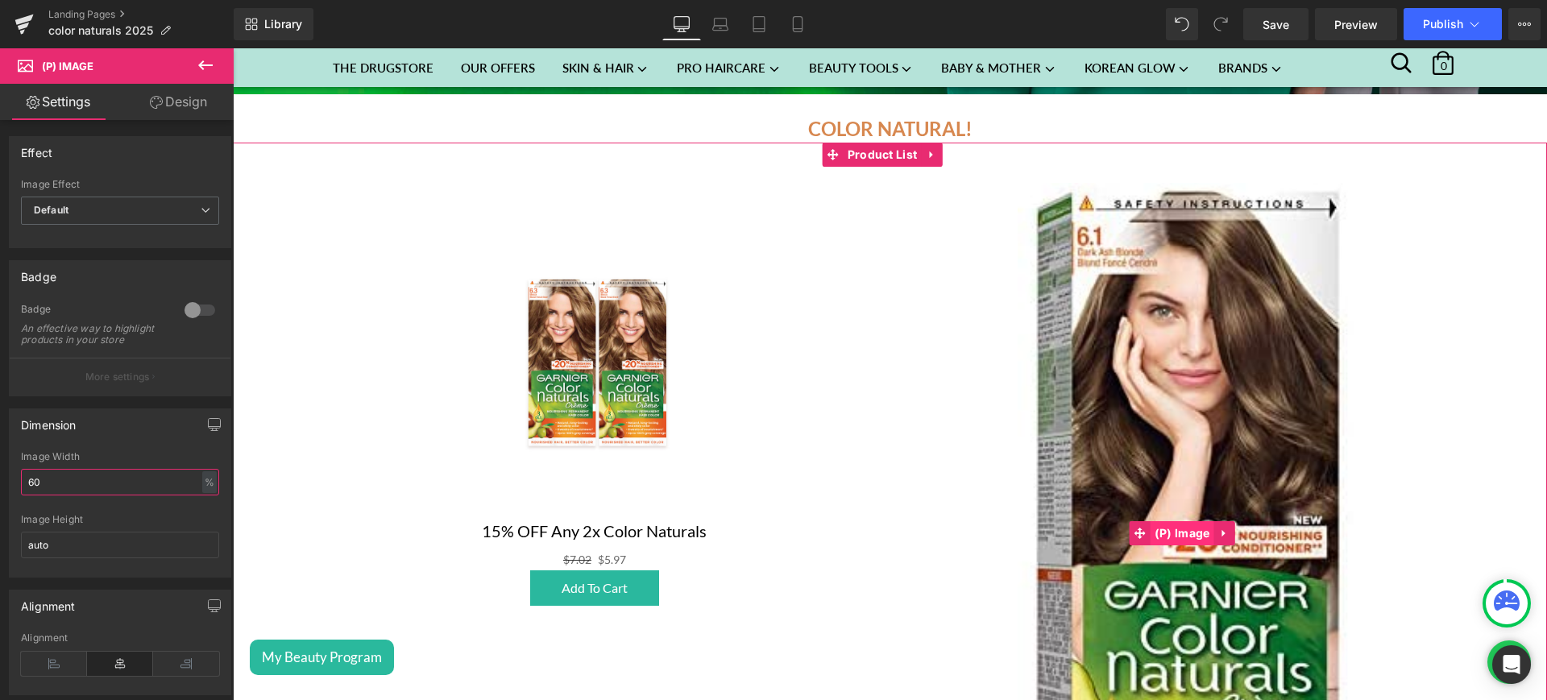
click at [1183, 521] on span "(P) Image" at bounding box center [1182, 533] width 64 height 24
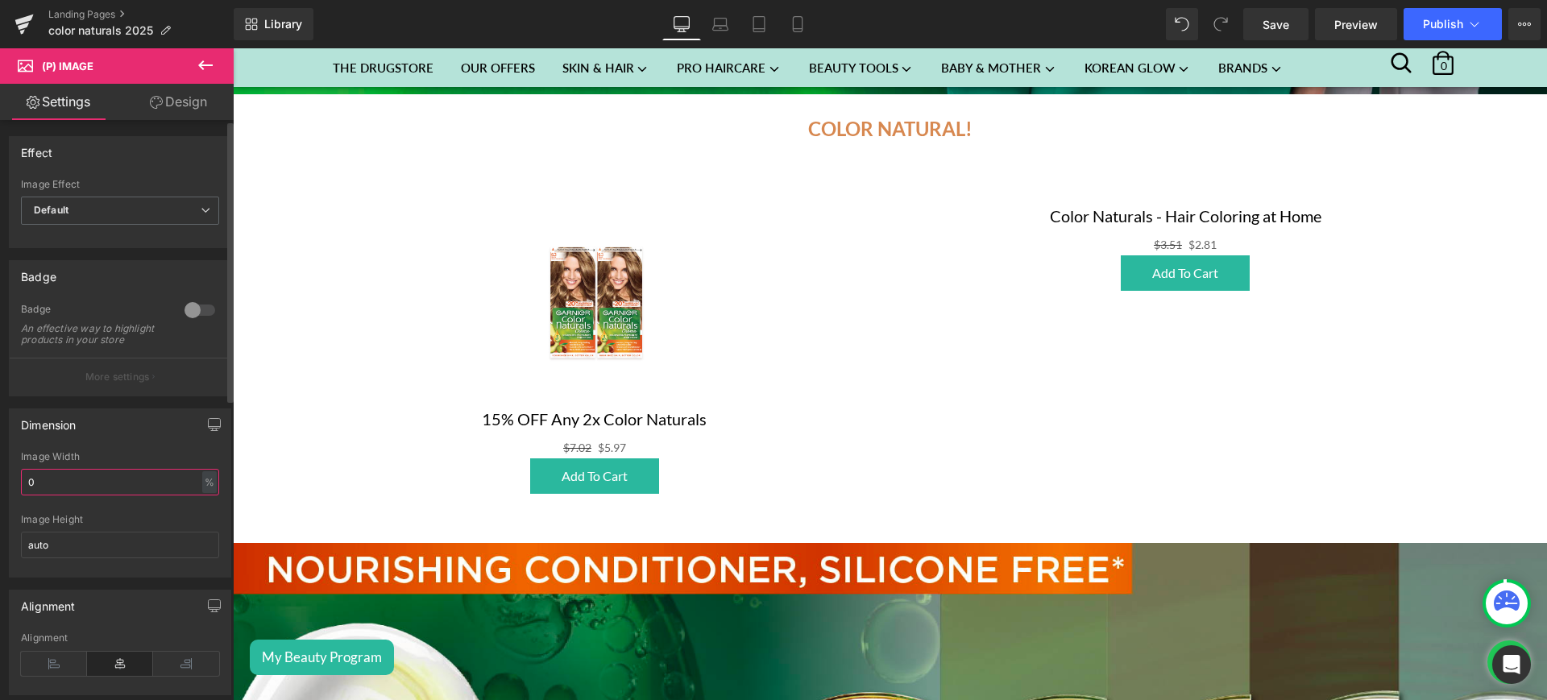
type input "60"
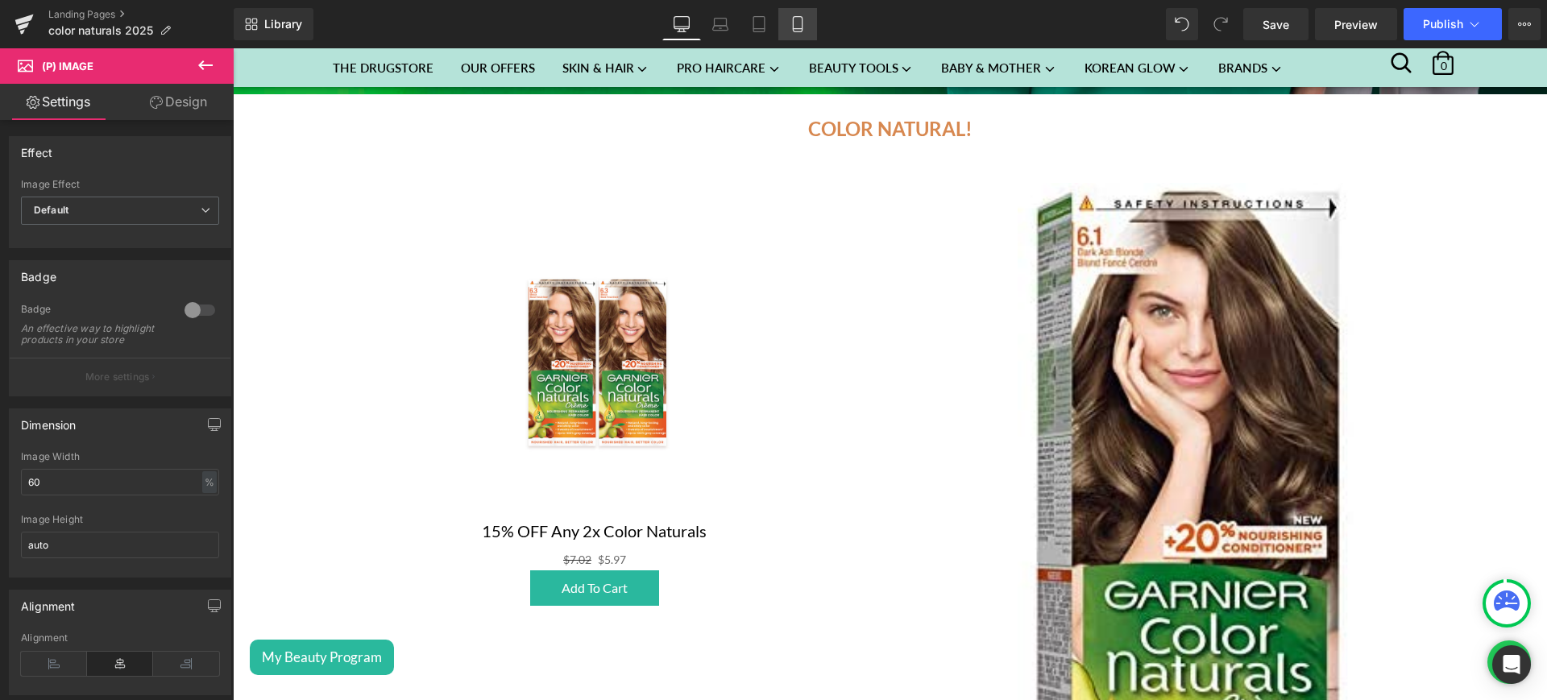
click at [798, 10] on link "Mobile" at bounding box center [797, 24] width 39 height 32
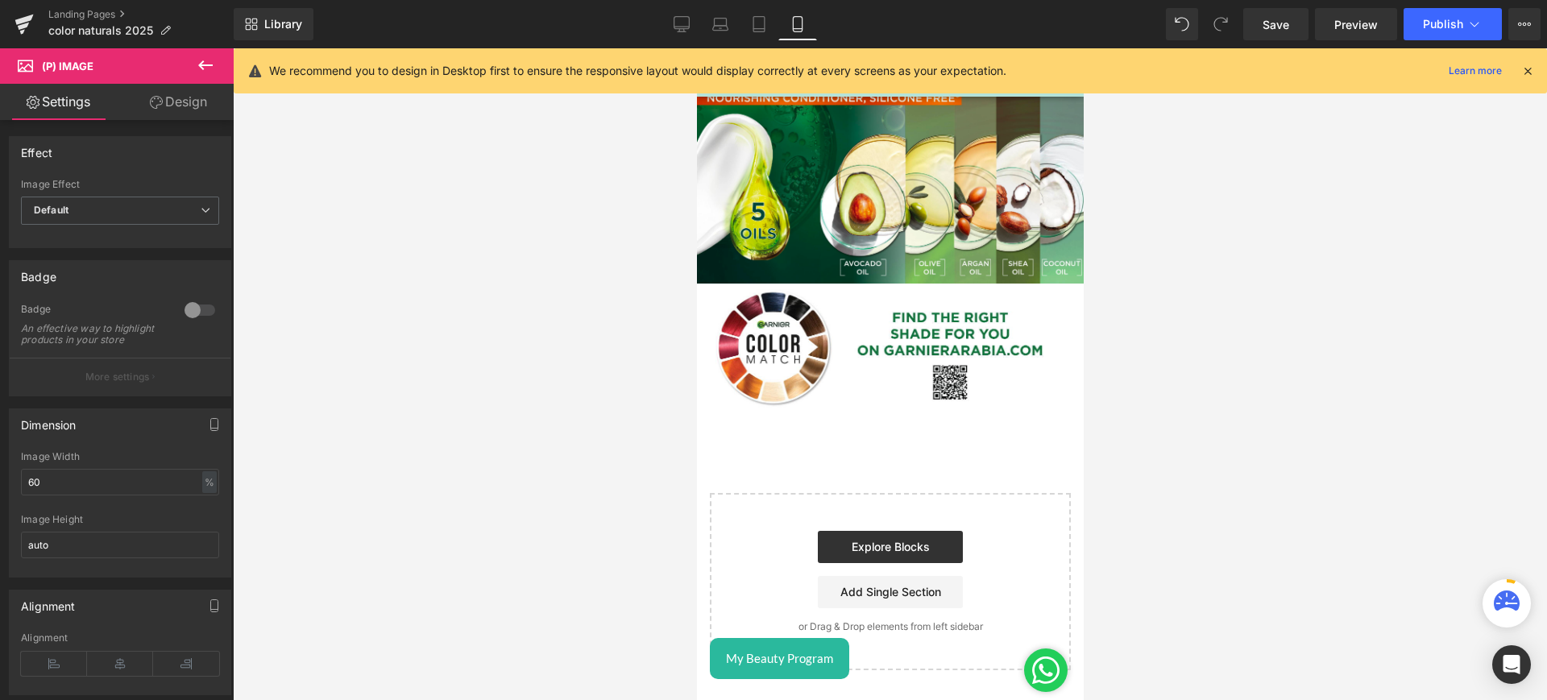
scroll to position [202, 0]
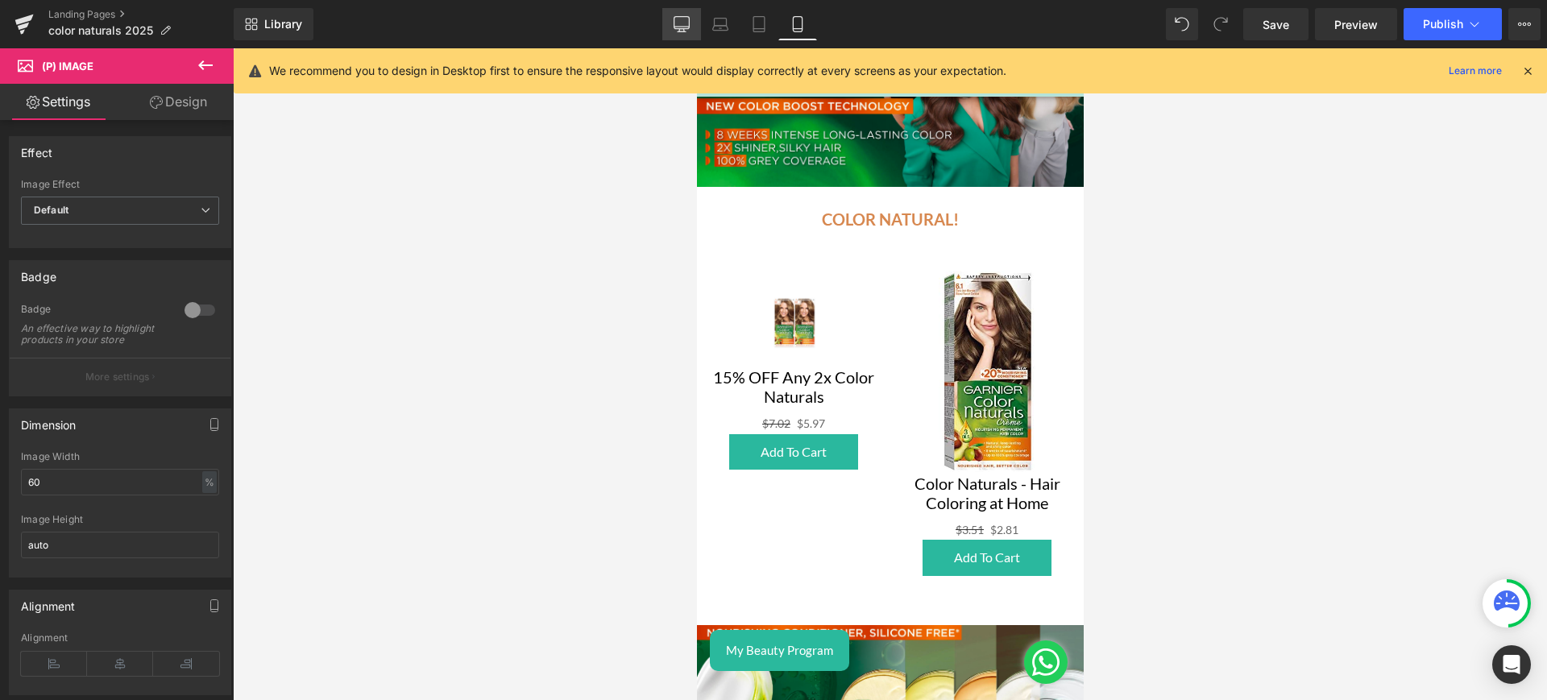
drag, startPoint x: 679, startPoint y: 21, endPoint x: 402, endPoint y: 168, distance: 313.5
click at [679, 21] on icon at bounding box center [681, 24] width 16 height 16
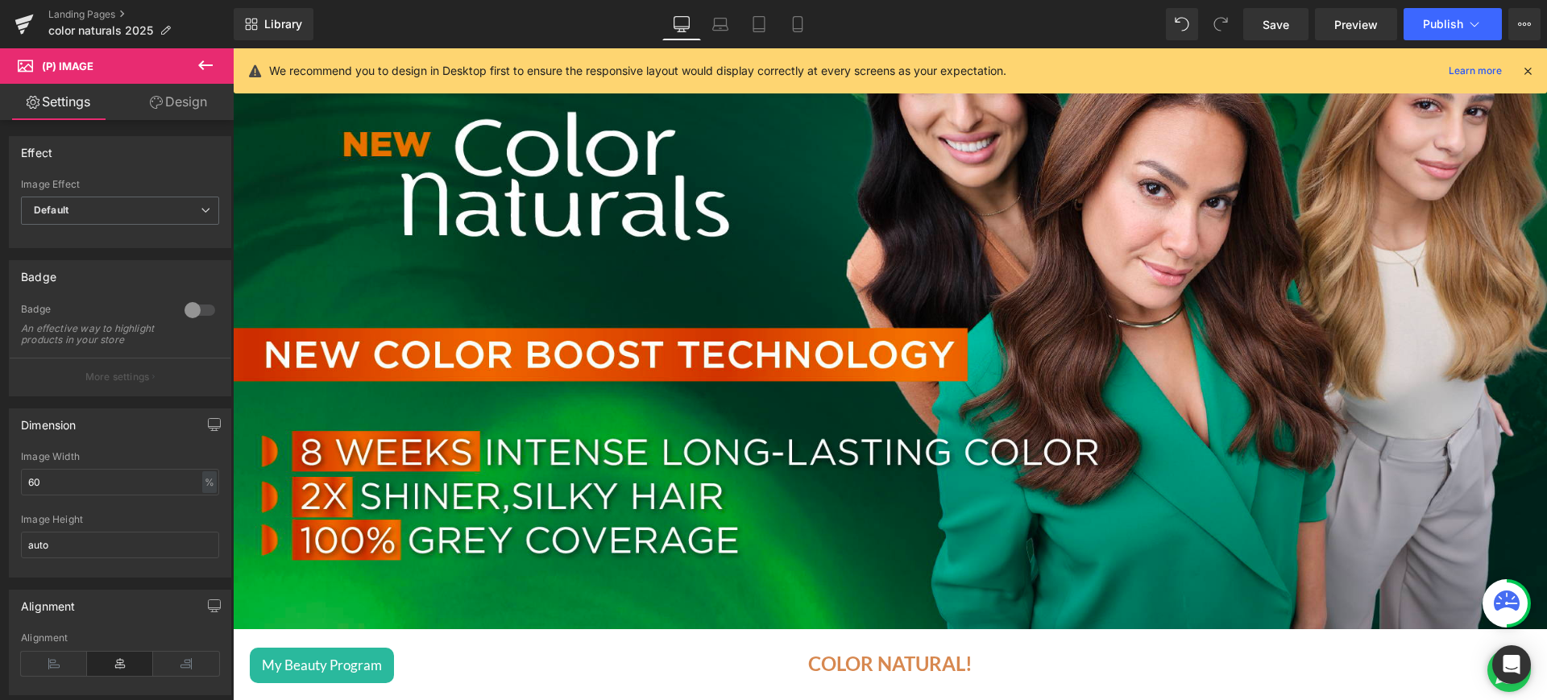
scroll to position [648, 0]
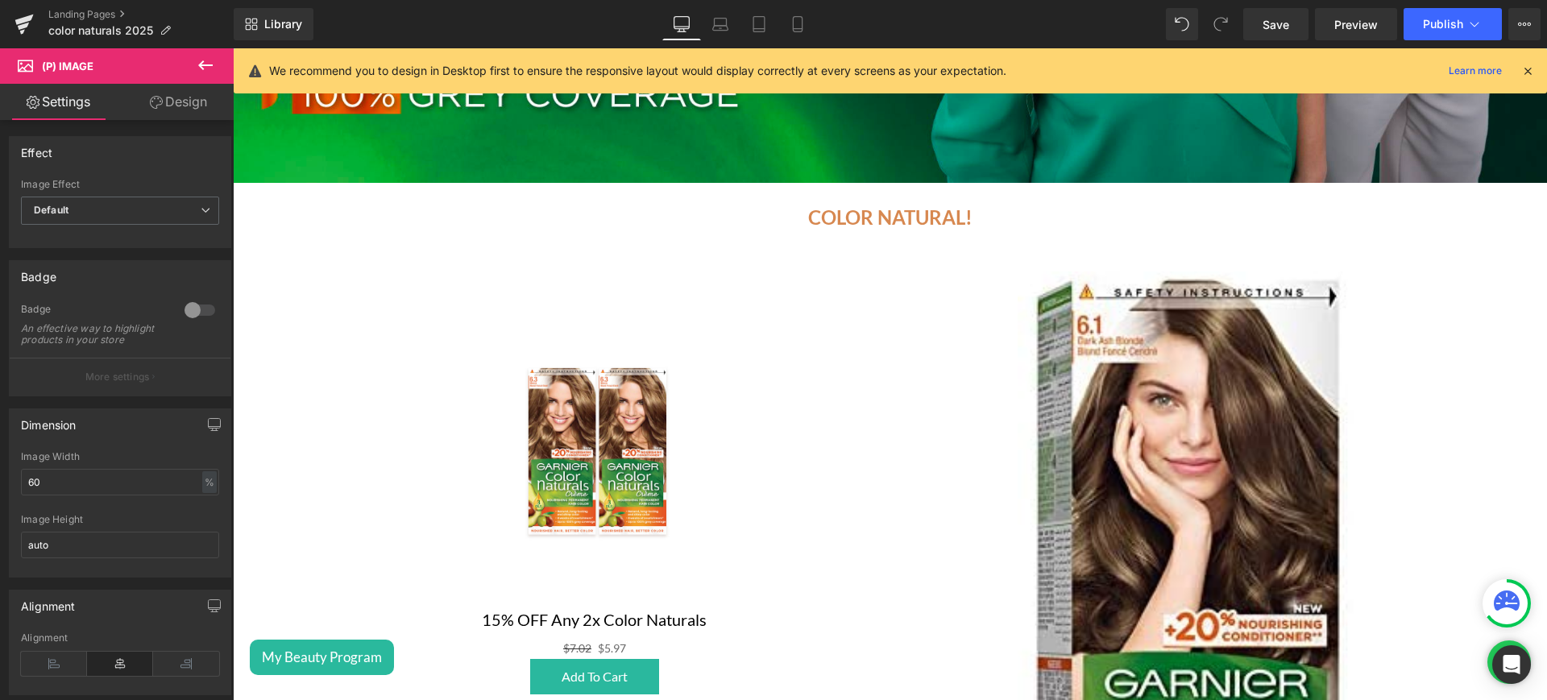
click at [849, 398] on div "Sale Off" at bounding box center [594, 438] width 559 height 335
click at [875, 235] on span "Product List" at bounding box center [882, 244] width 78 height 24
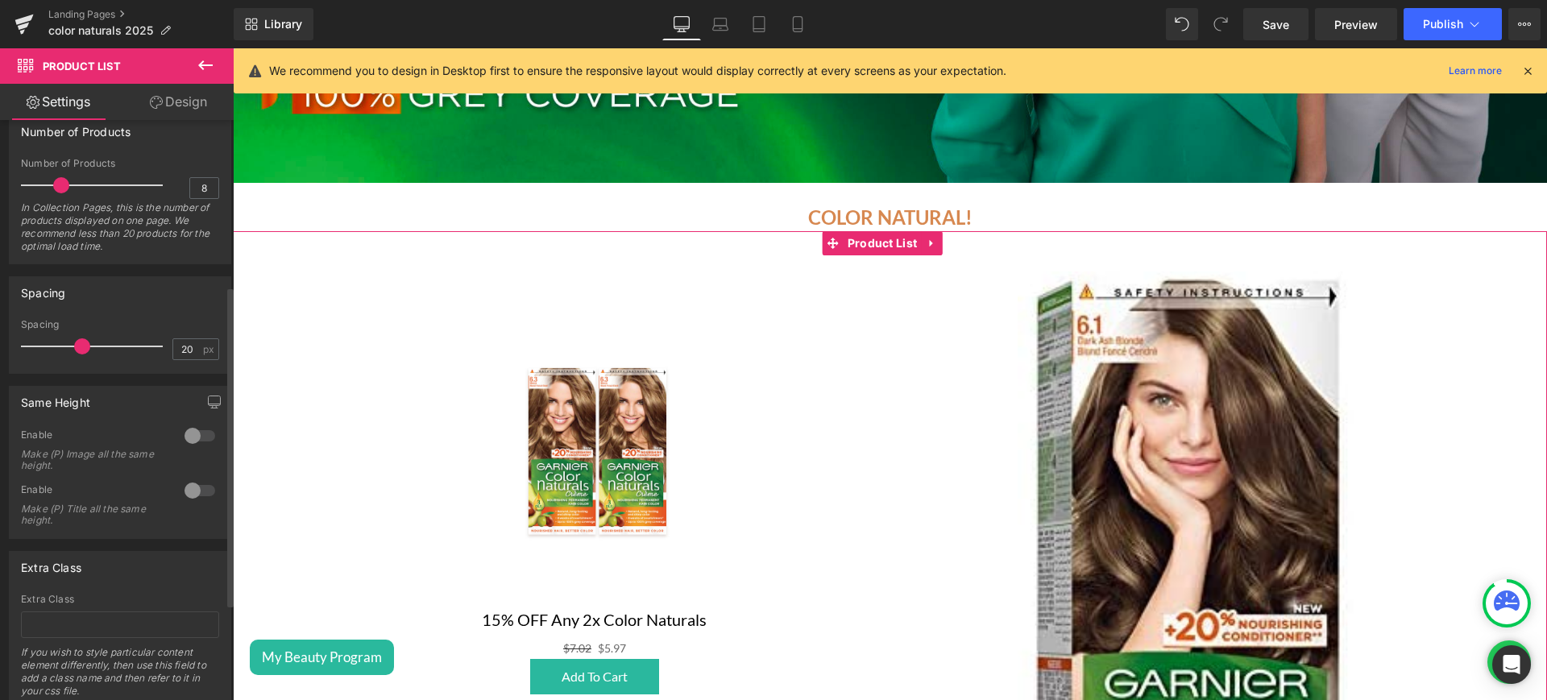
scroll to position [471, 0]
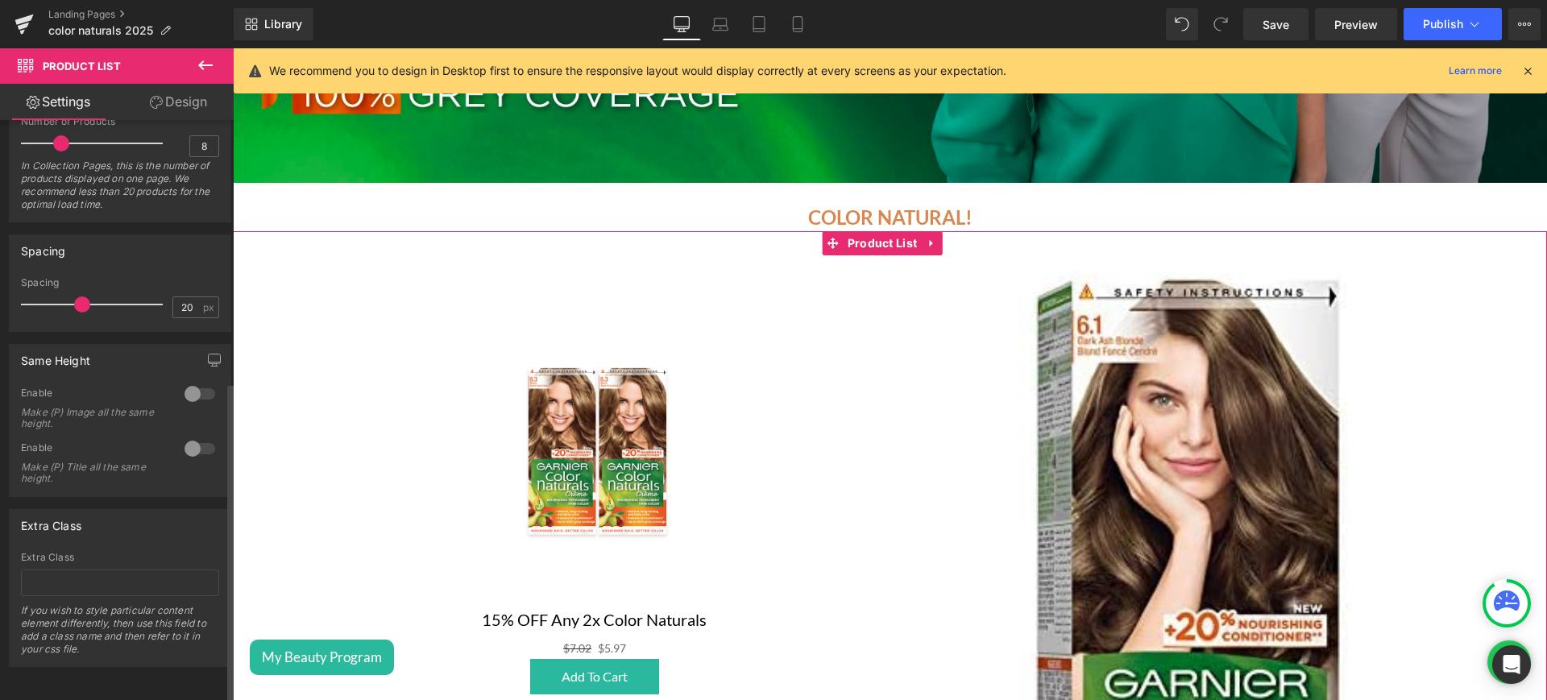
click at [180, 436] on div at bounding box center [199, 449] width 39 height 26
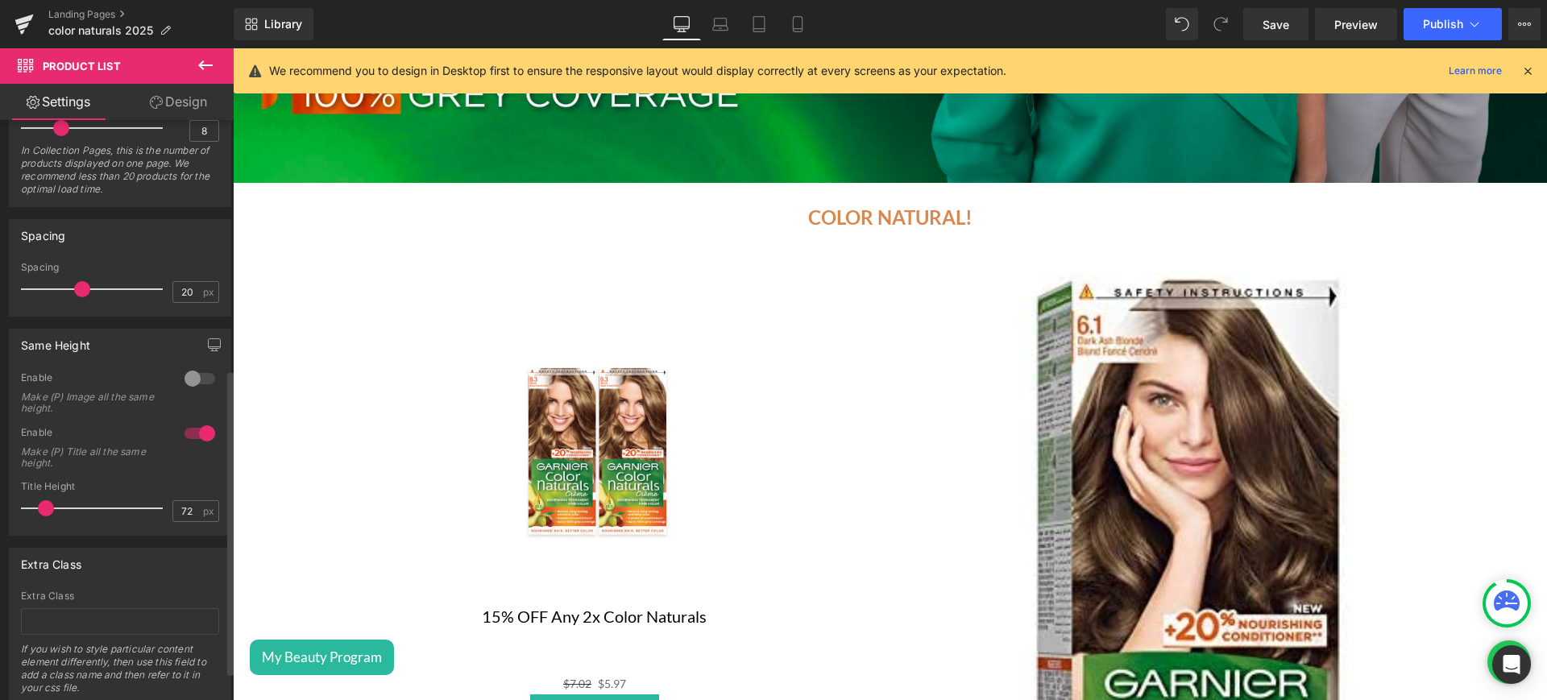
click at [182, 383] on div at bounding box center [199, 379] width 39 height 26
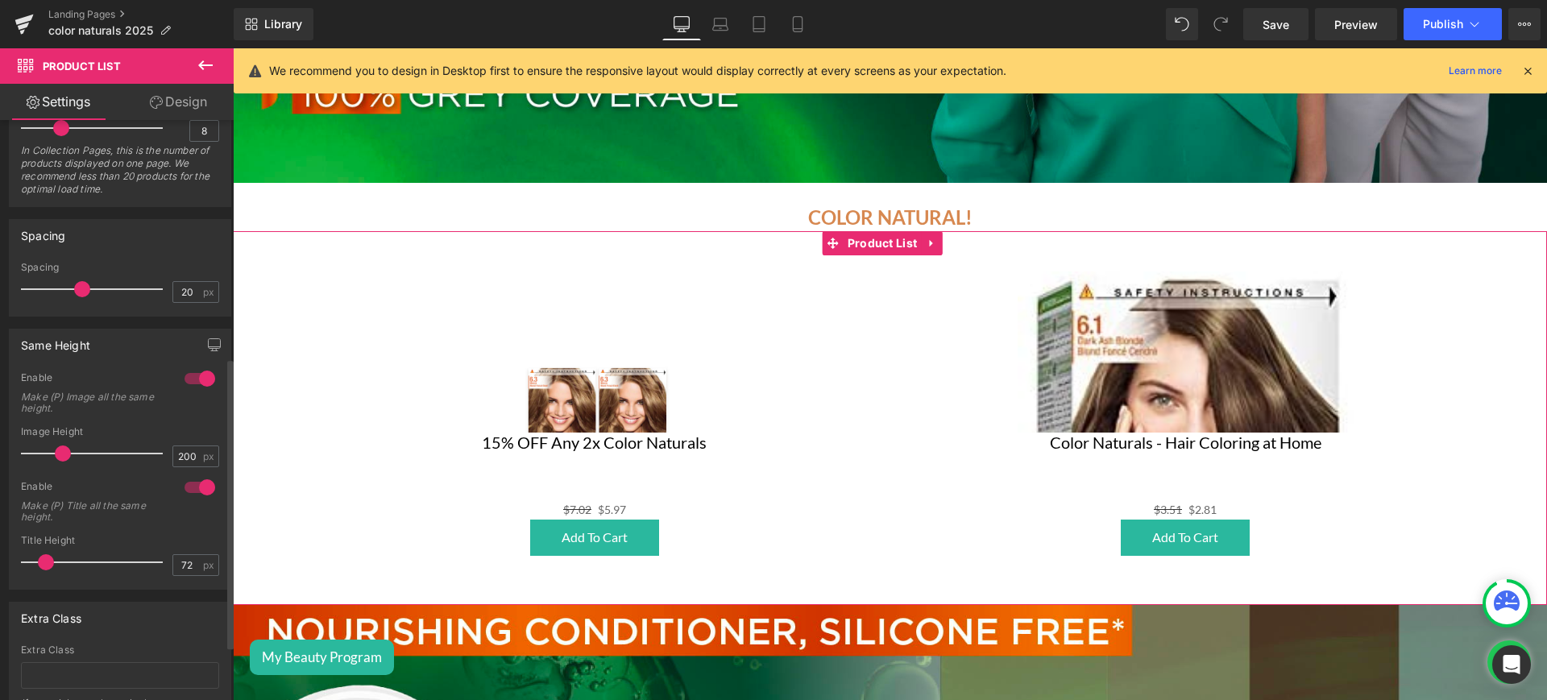
click at [197, 377] on div at bounding box center [199, 379] width 39 height 26
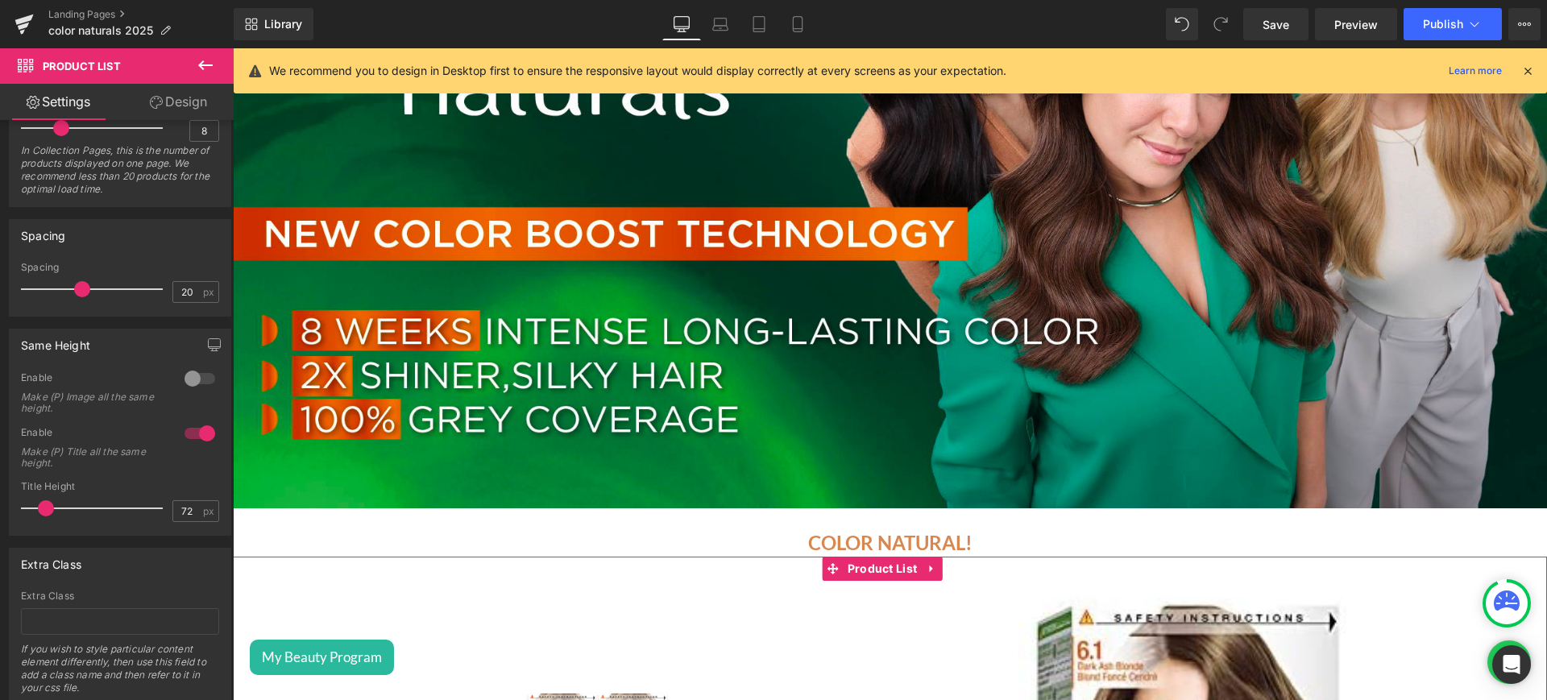
scroll to position [114, 0]
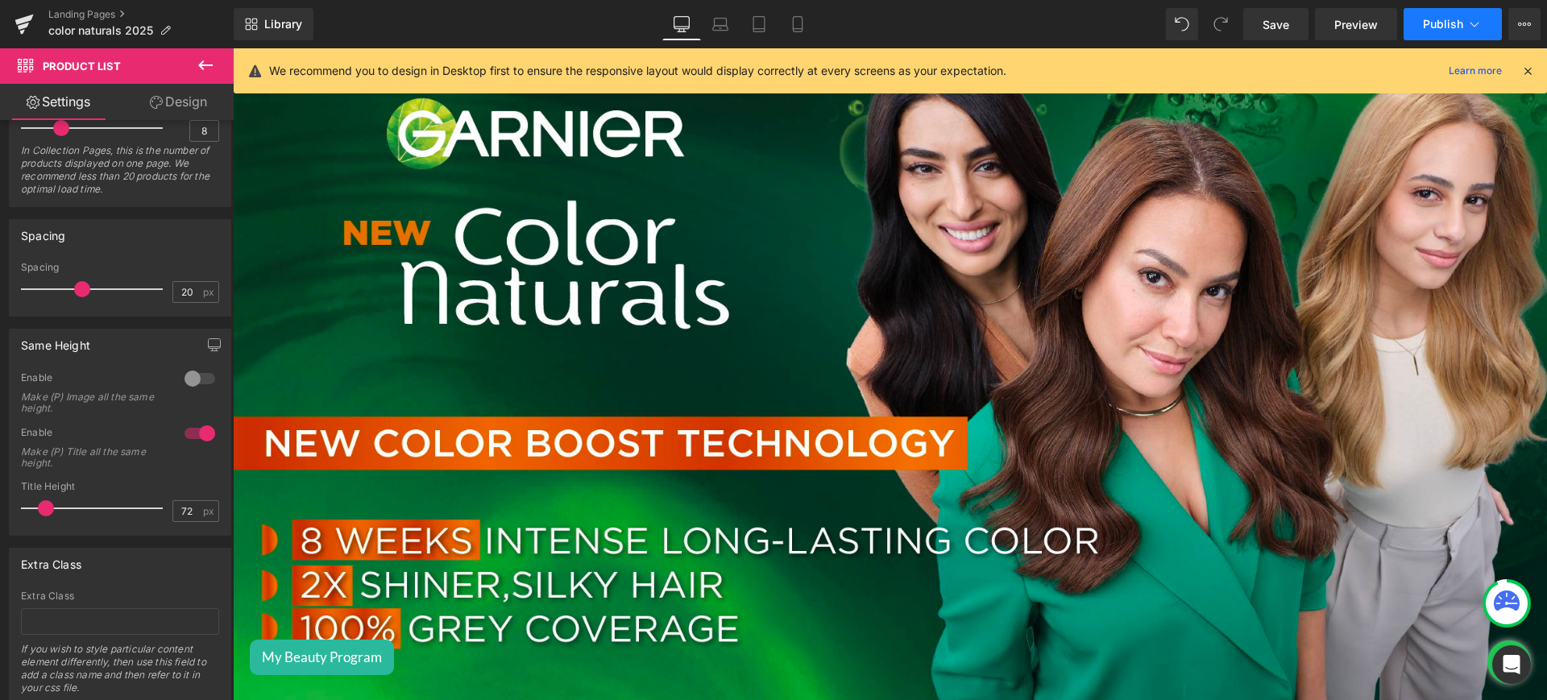
click at [1479, 24] on icon at bounding box center [1474, 24] width 16 height 16
click at [1371, 19] on span "Preview" at bounding box center [1356, 24] width 44 height 17
click at [1436, 15] on button "Publish" at bounding box center [1452, 24] width 98 height 32
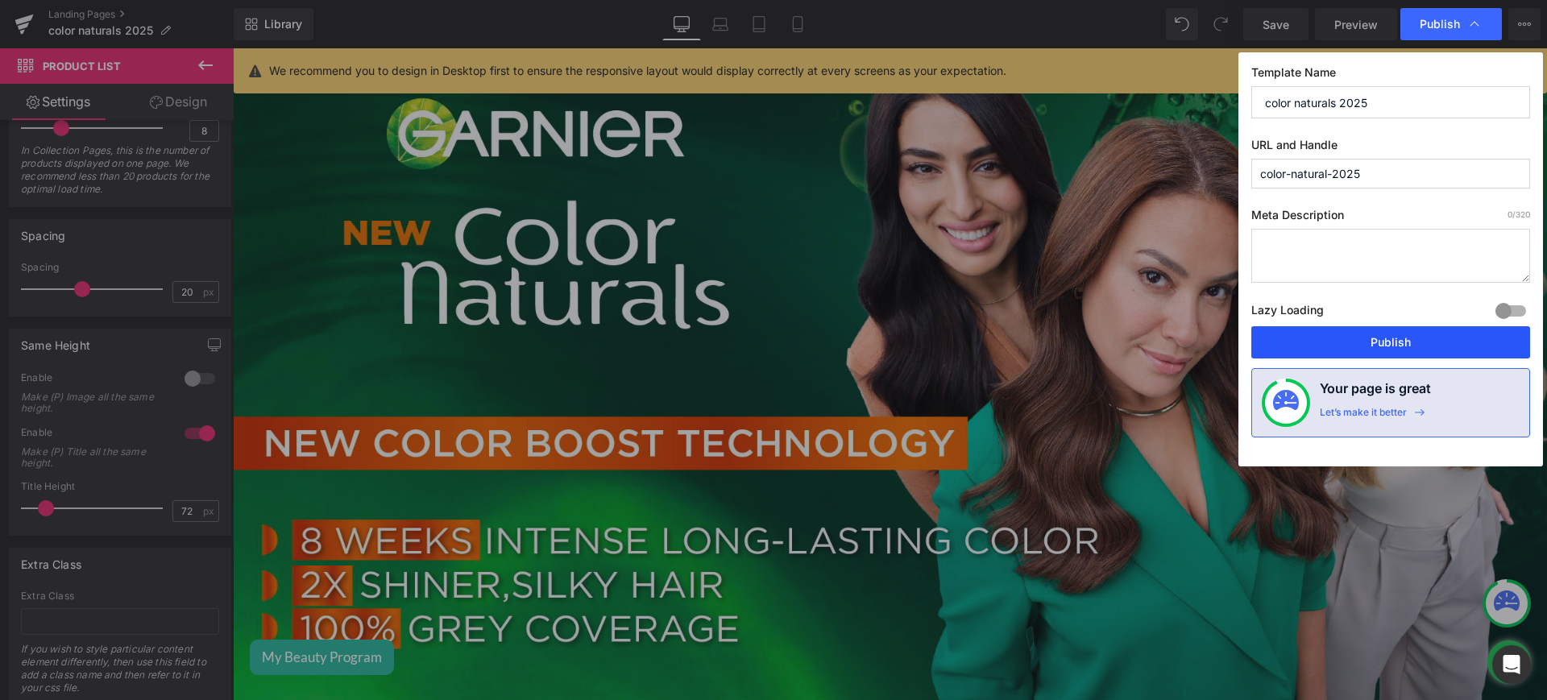
click at [1340, 348] on button "Publish" at bounding box center [1390, 342] width 279 height 32
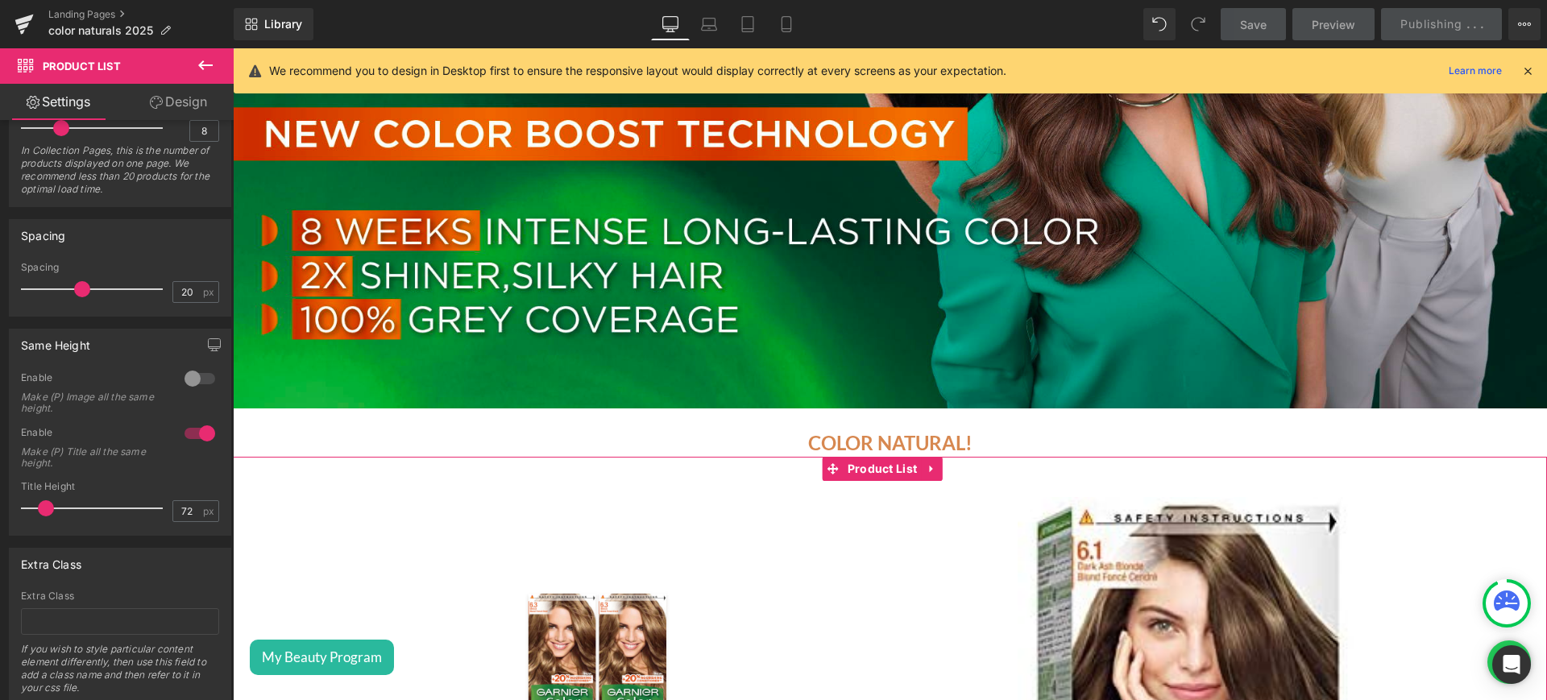
scroll to position [422, 0]
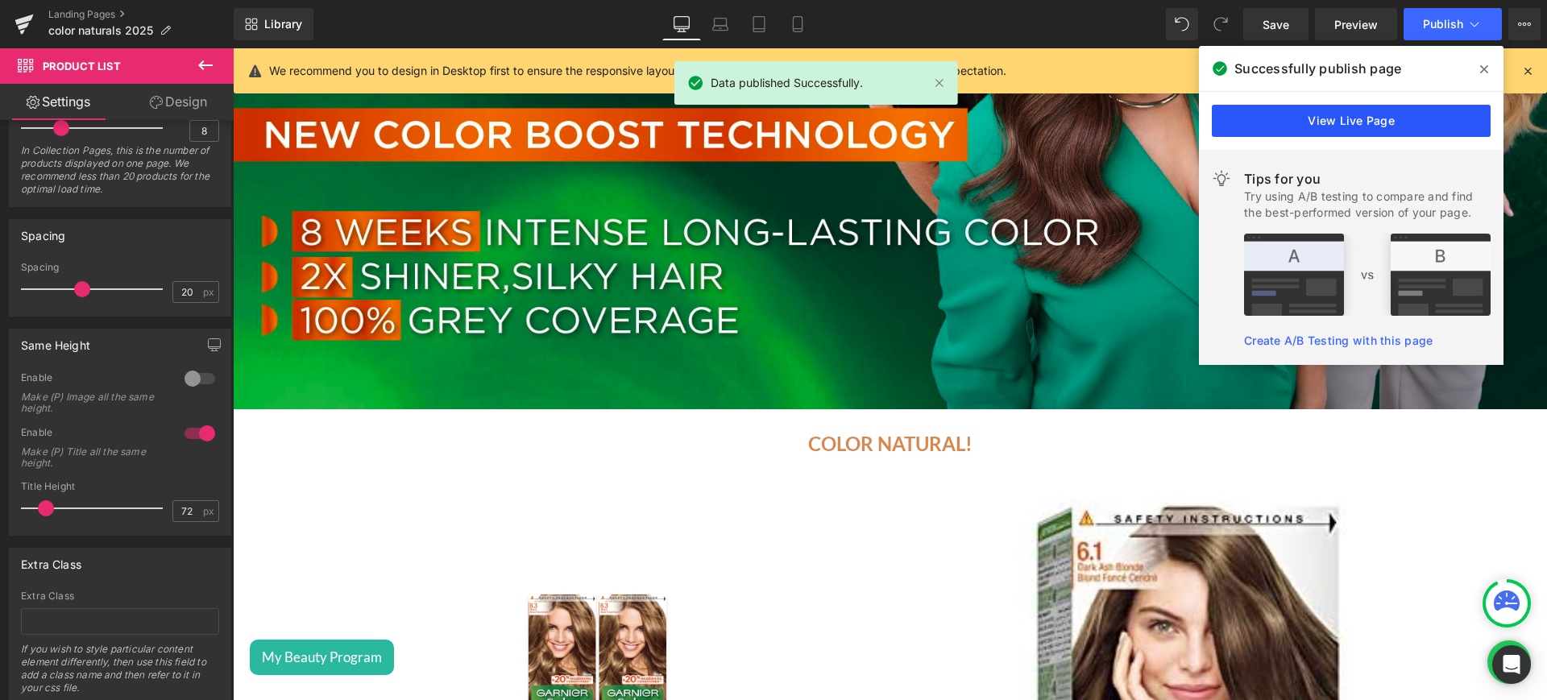
click at [1320, 126] on link "View Live Page" at bounding box center [1351, 121] width 279 height 32
